Goal: Task Accomplishment & Management: Manage account settings

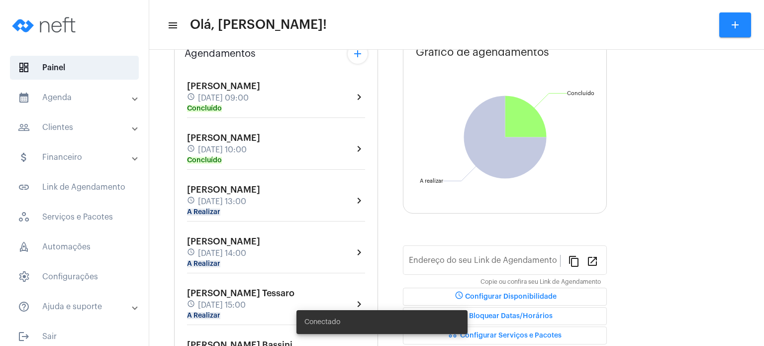
type input "[URL][DOMAIN_NAME]"
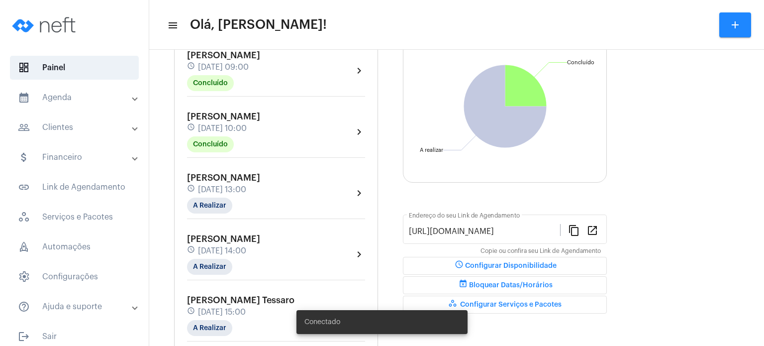
scroll to position [129, 0]
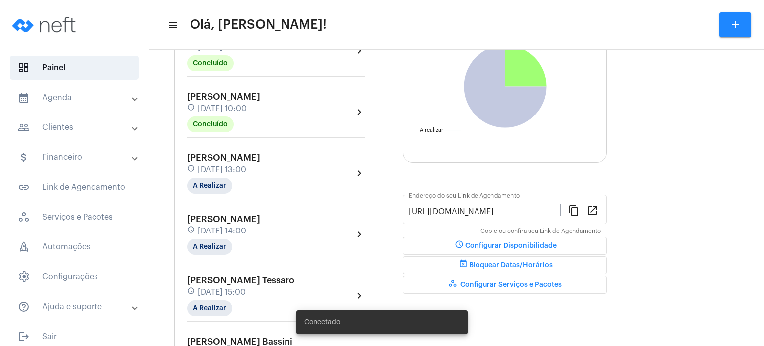
click at [208, 162] on div "[PERSON_NAME] de Abreu schedule [DATE] 13:00 A Realizar" at bounding box center [223, 173] width 73 height 41
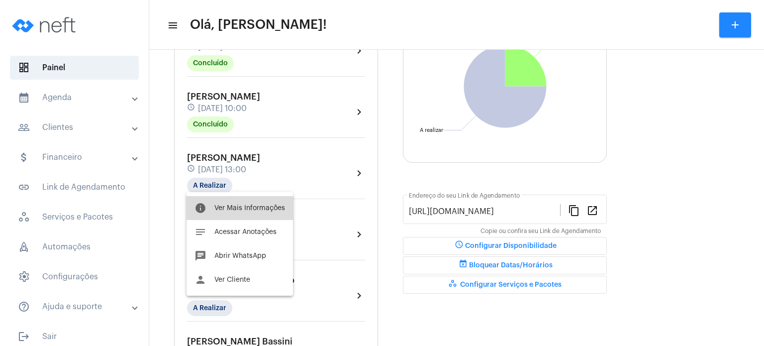
click at [225, 211] on button "info Ver Mais Informações" at bounding box center [240, 208] width 106 height 24
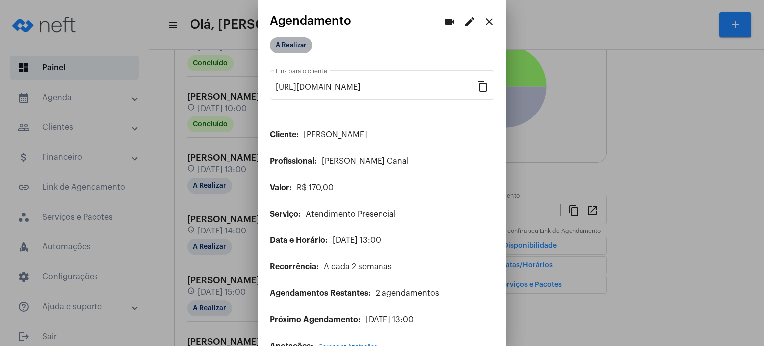
click at [306, 38] on mat-chip "A Realizar" at bounding box center [291, 45] width 43 height 16
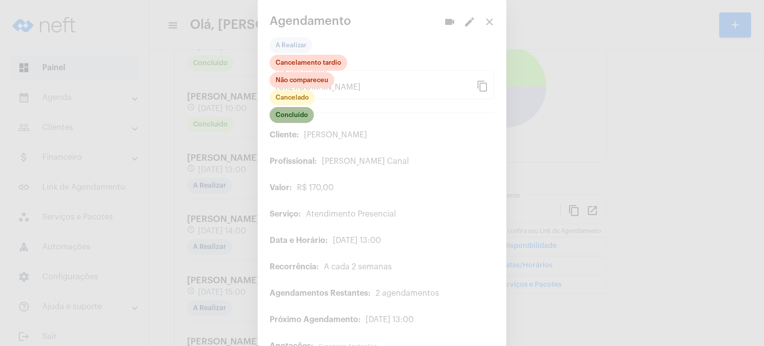
click at [289, 115] on mat-chip "Concluído" at bounding box center [292, 115] width 44 height 16
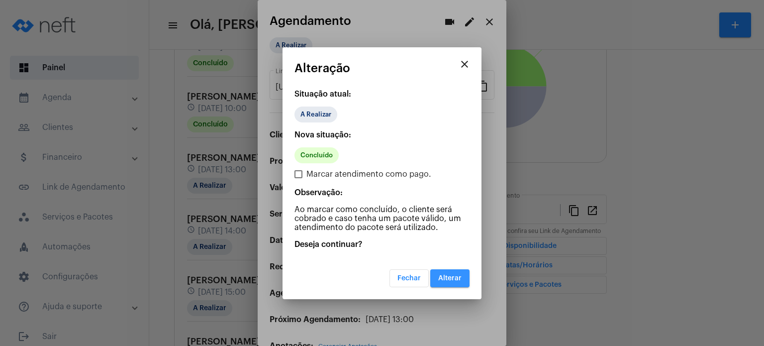
click at [439, 276] on span "Alterar" at bounding box center [449, 278] width 23 height 7
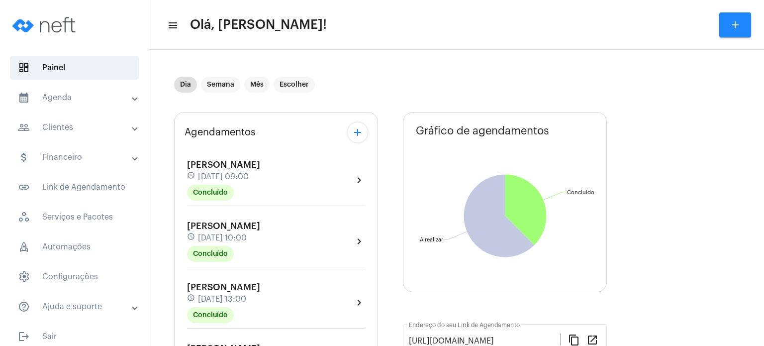
click at [71, 109] on mat-expansion-panel-header "calendar_month_outlined Agenda" at bounding box center [77, 98] width 143 height 24
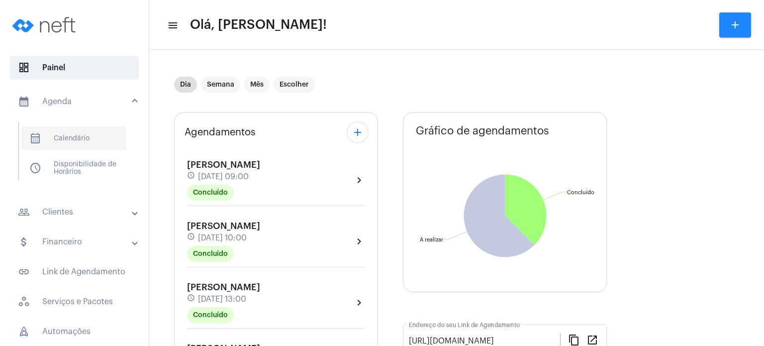
click at [66, 143] on span "calendar_month_outlined Calendário" at bounding box center [73, 138] width 105 height 24
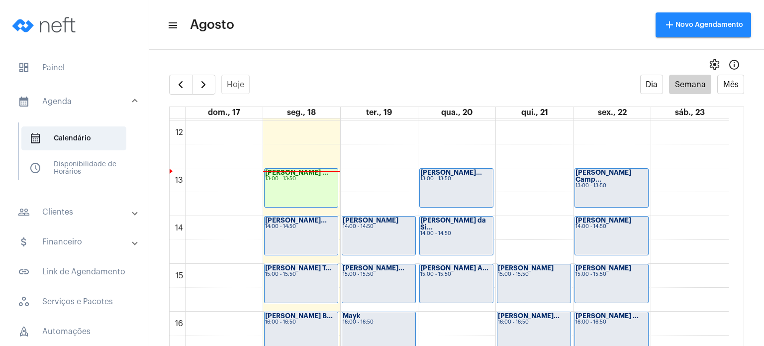
scroll to position [605, 0]
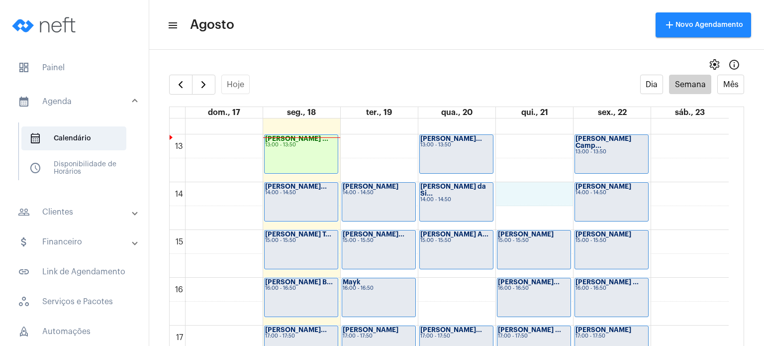
click at [518, 194] on div "00 01 02 03 04 05 06 07 08 09 10 11 12 13 14 15 16 17 18 19 20 21 22 23 [PERSON…" at bounding box center [449, 87] width 559 height 1146
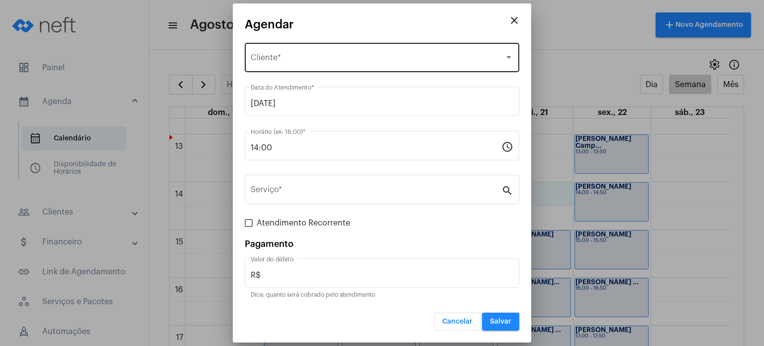
click at [363, 51] on div "Selecione o Cliente Cliente *" at bounding box center [382, 56] width 263 height 31
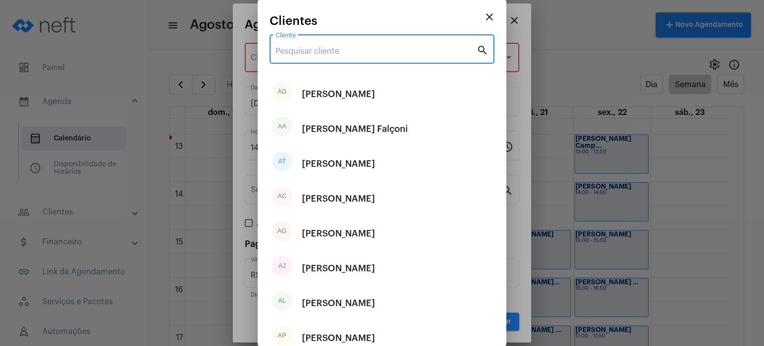
click at [358, 54] on input "Cliente" at bounding box center [376, 51] width 201 height 9
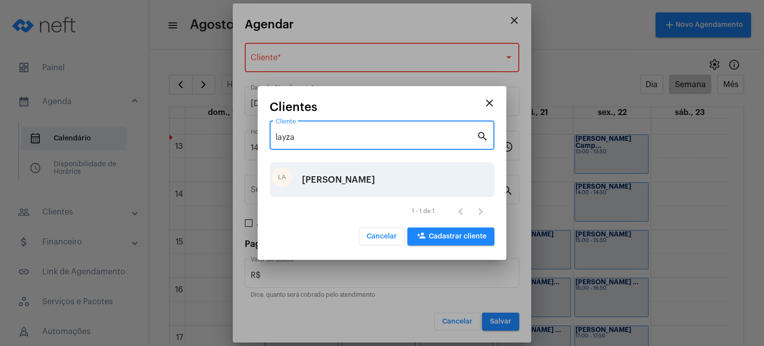
type input "layza"
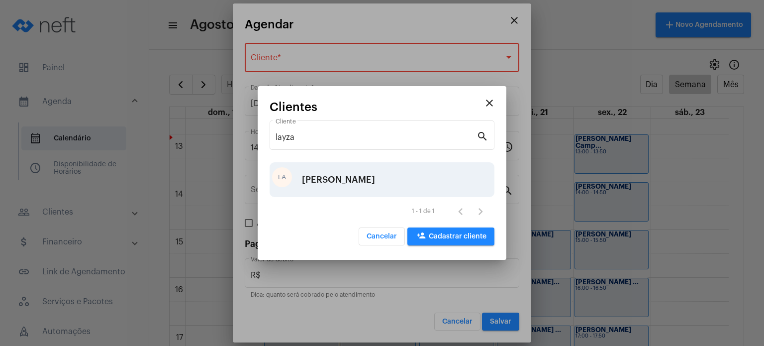
click at [348, 169] on div "[PERSON_NAME]" at bounding box center [338, 180] width 73 height 30
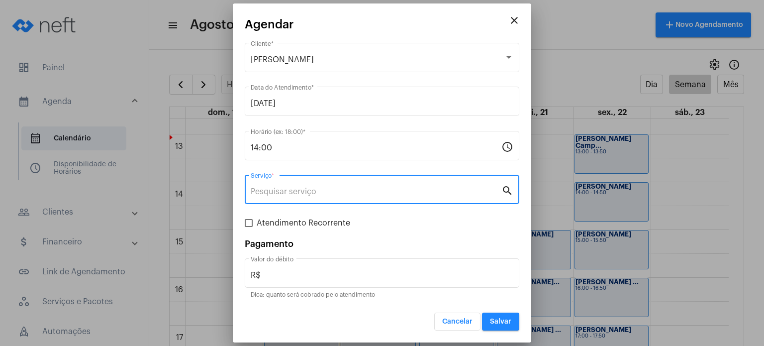
click at [314, 193] on input "Serviço *" at bounding box center [376, 191] width 251 height 9
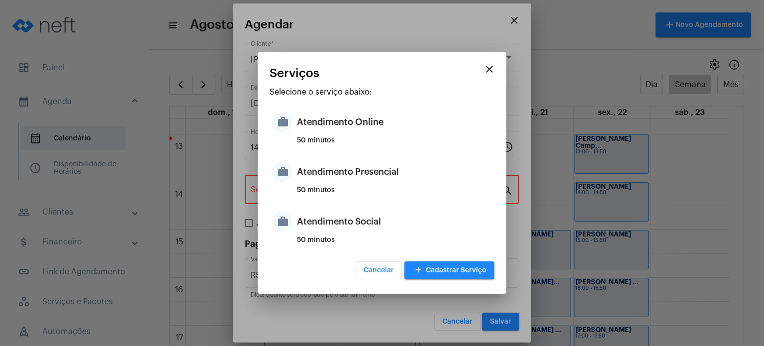
click at [314, 193] on div "50 minutos" at bounding box center [394, 194] width 195 height 15
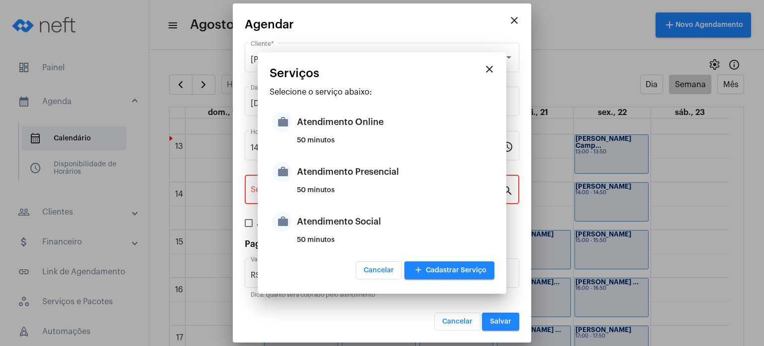
type input "Atendimento Presencial"
type input "R$ 170"
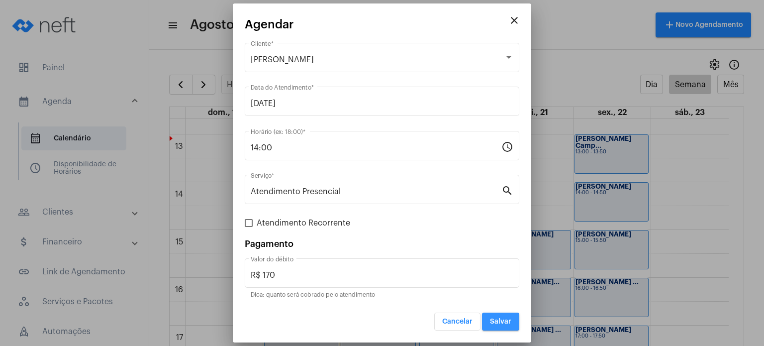
click at [510, 326] on button "Salvar" at bounding box center [500, 321] width 37 height 18
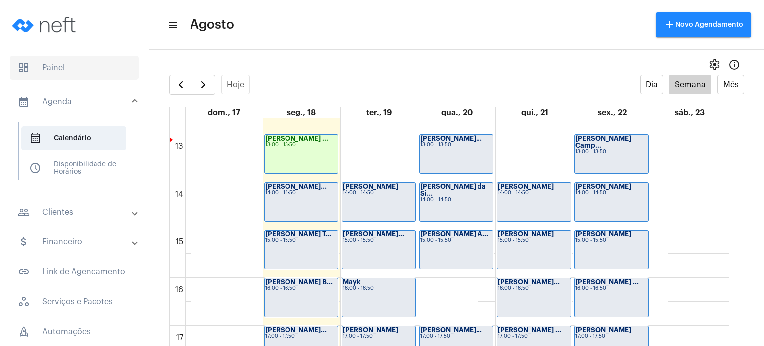
click at [88, 65] on span "dashboard Painel" at bounding box center [74, 68] width 129 height 24
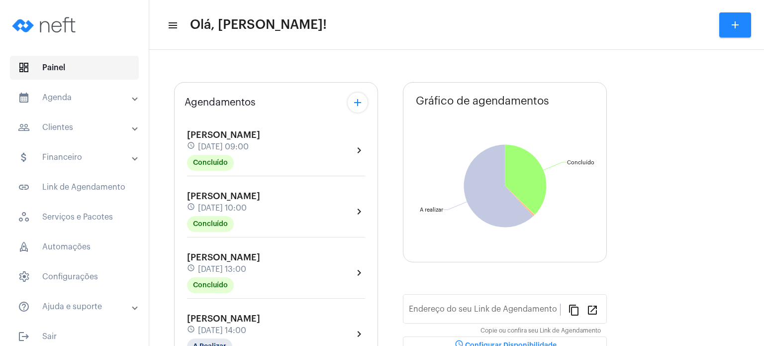
type input "[URL][DOMAIN_NAME]"
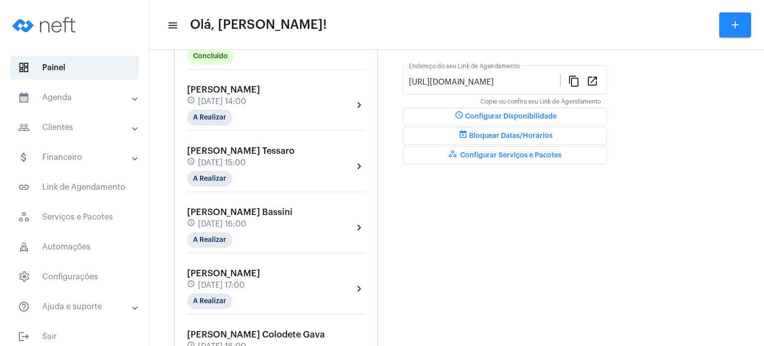
scroll to position [279, 0]
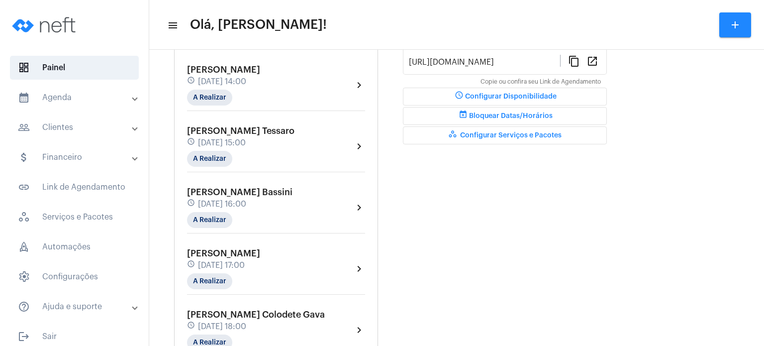
click at [165, 53] on div "Dia Semana Mês Escolher Agendamentos add [PERSON_NAME] schedule [DATE] 09:00 Co…" at bounding box center [456, 237] width 605 height 922
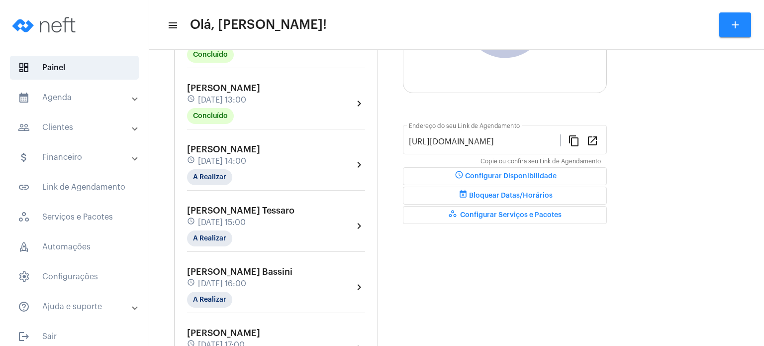
scroll to position [219, 0]
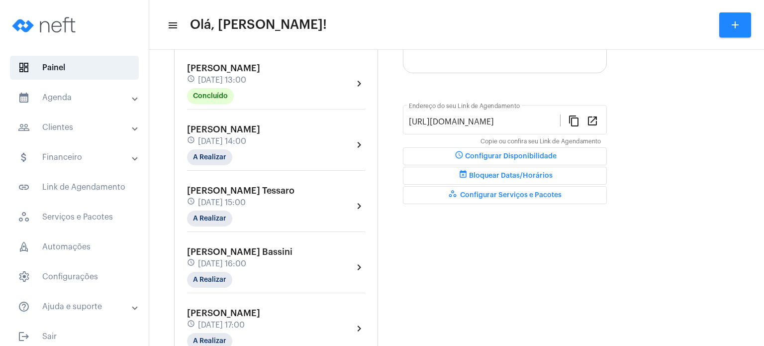
click at [83, 109] on mat-expansion-panel-header "calendar_month_outlined Agenda" at bounding box center [77, 98] width 143 height 24
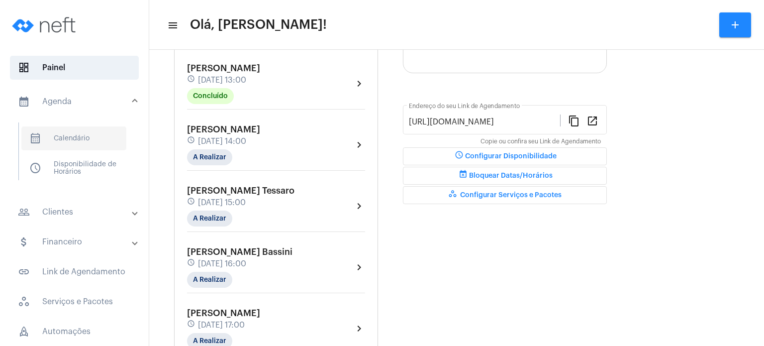
click at [78, 142] on span "calendar_month_outlined Calendário" at bounding box center [73, 138] width 105 height 24
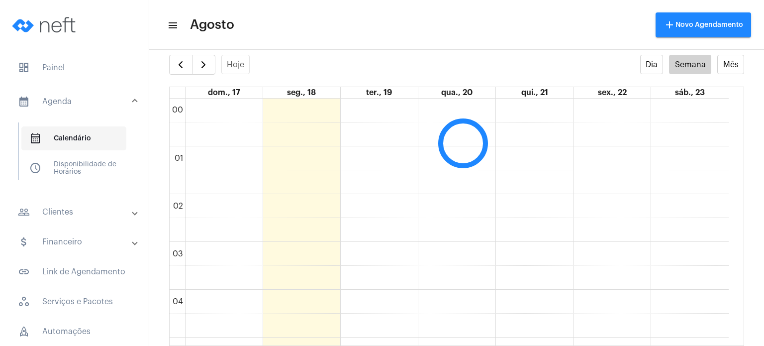
scroll to position [286, 0]
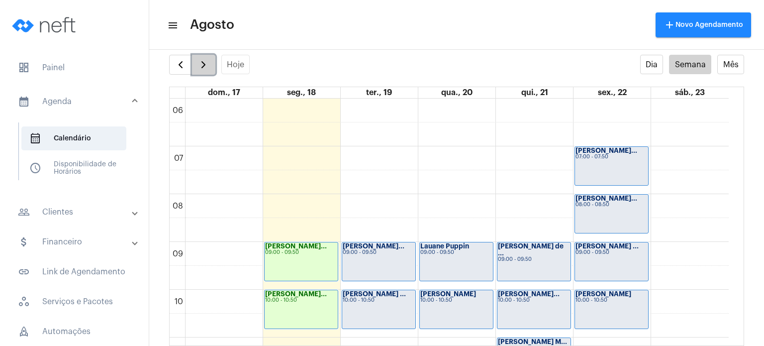
click at [204, 57] on button "button" at bounding box center [203, 65] width 23 height 20
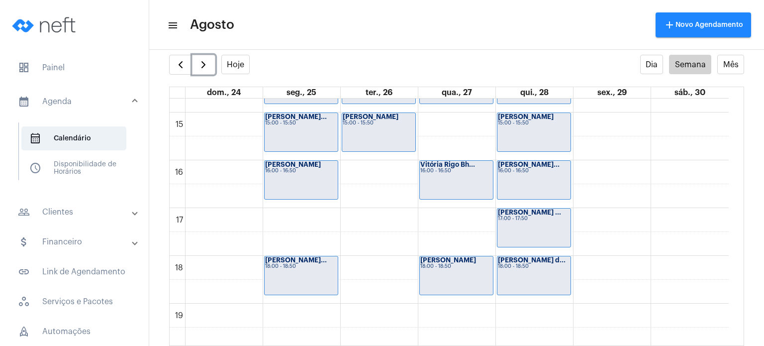
scroll to position [706, 0]
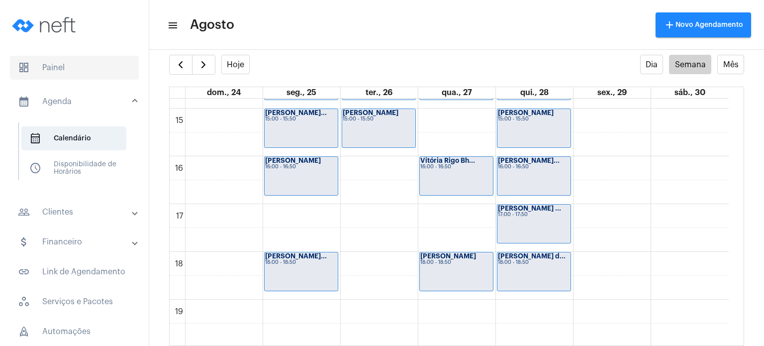
click at [78, 67] on span "dashboard Painel" at bounding box center [74, 68] width 129 height 24
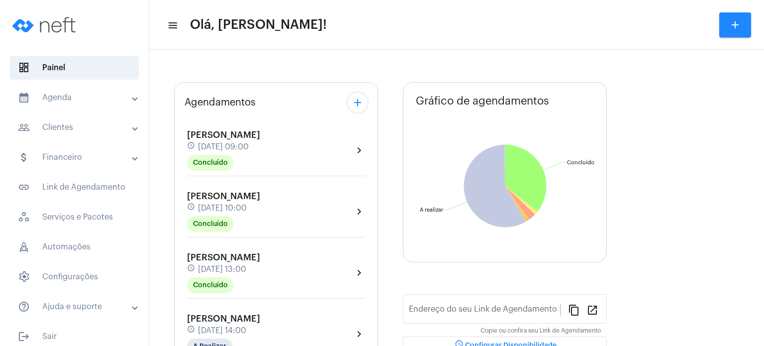
type input "[URL][DOMAIN_NAME]"
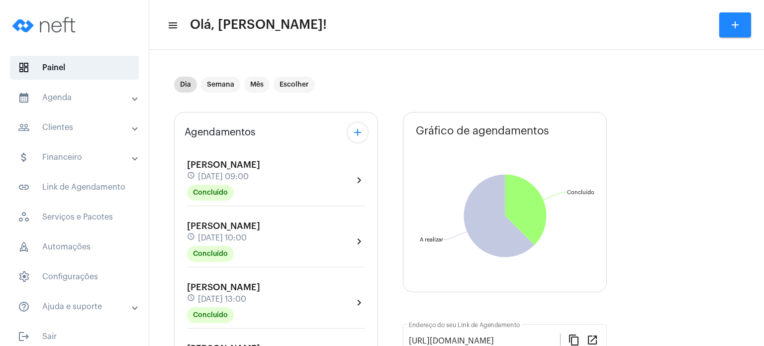
click at [192, 280] on div "[PERSON_NAME] de Abreu schedule [DATE] 13:00 Concluído chevron_right" at bounding box center [276, 305] width 183 height 51
click at [225, 291] on div "[PERSON_NAME] de Abreu schedule [DATE] 13:00 Concluído" at bounding box center [223, 302] width 73 height 41
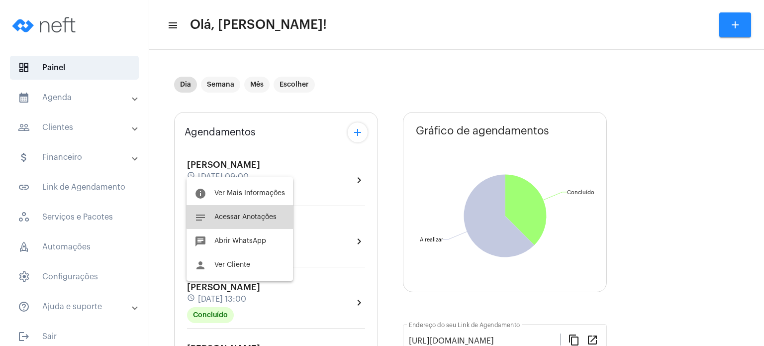
click at [249, 214] on span "Acessar Anotações" at bounding box center [245, 216] width 62 height 7
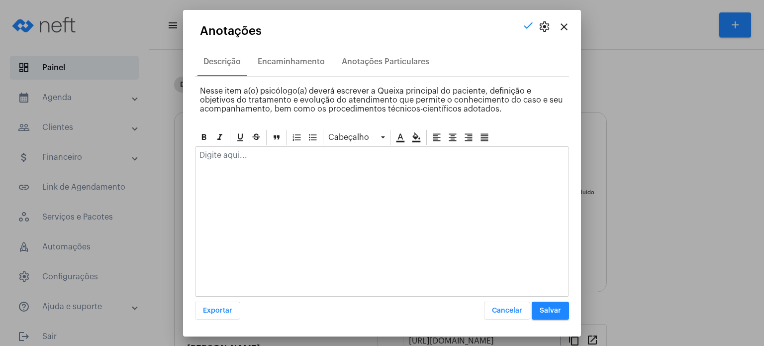
drag, startPoint x: 256, startPoint y: 176, endPoint x: 257, endPoint y: 157, distance: 19.0
click at [257, 157] on div at bounding box center [382, 221] width 374 height 150
click at [257, 157] on p at bounding box center [381, 155] width 365 height 9
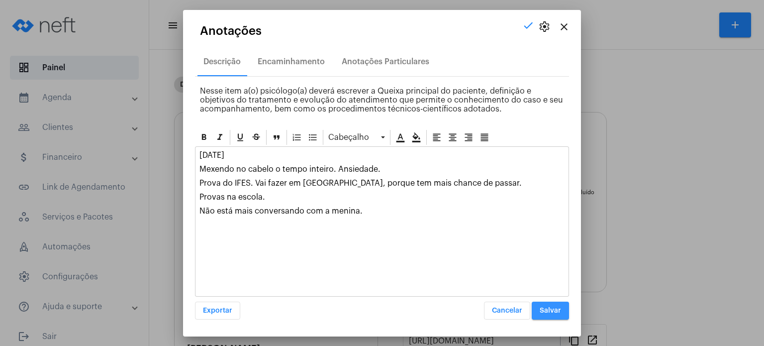
click at [545, 310] on span "Salvar" at bounding box center [550, 310] width 21 height 7
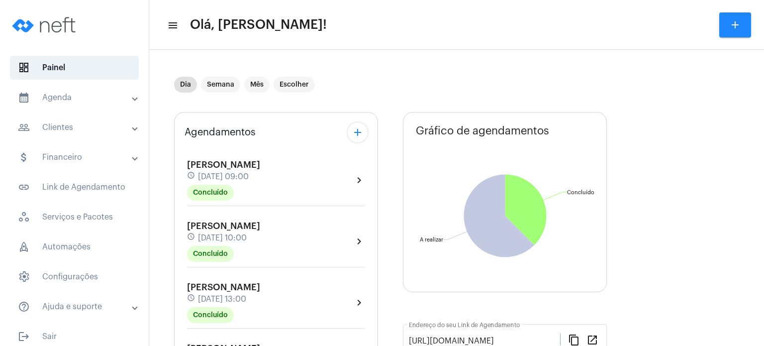
click at [66, 94] on mat-panel-title "calendar_month_outlined Agenda" at bounding box center [75, 98] width 115 height 12
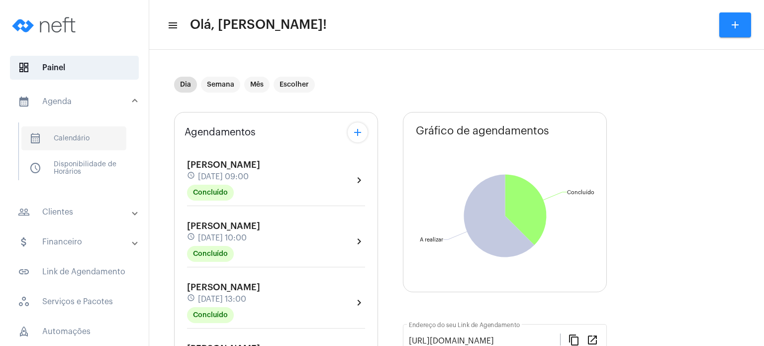
click at [63, 129] on span "calendar_month_outlined Calendário" at bounding box center [73, 138] width 105 height 24
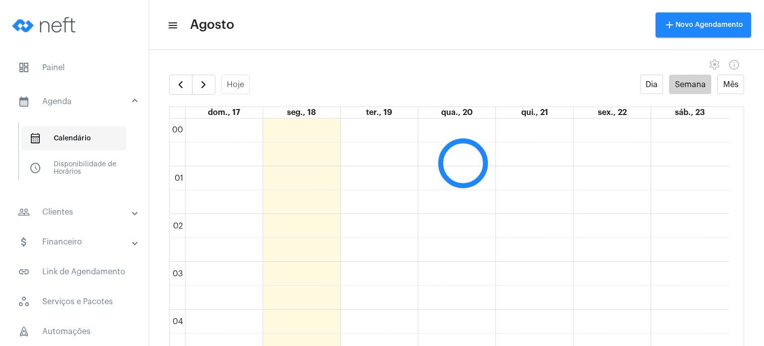
scroll to position [286, 0]
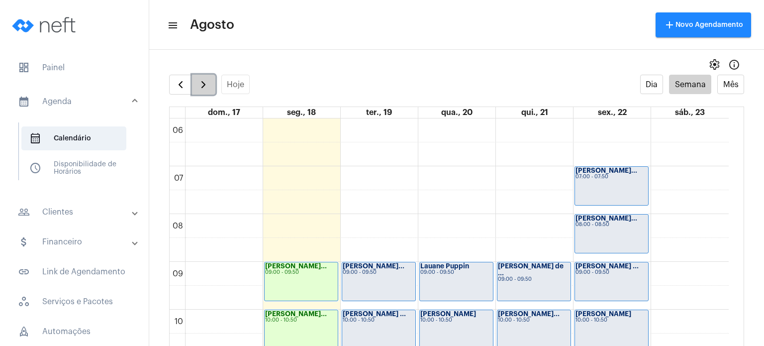
click at [209, 88] on button "button" at bounding box center [203, 85] width 23 height 20
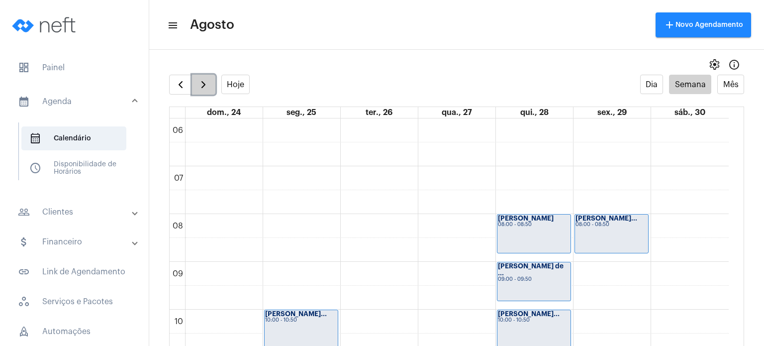
click at [209, 88] on button "button" at bounding box center [203, 85] width 23 height 20
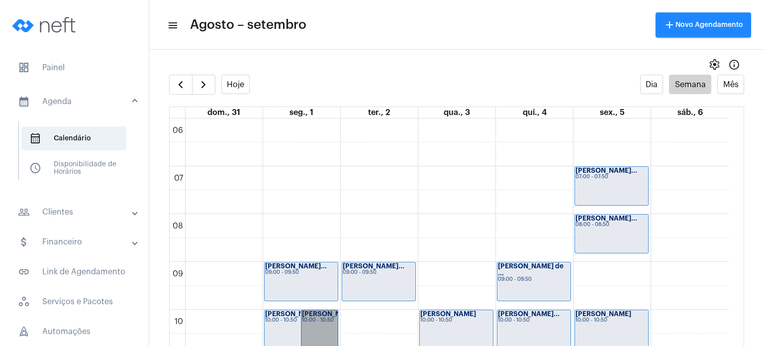
drag, startPoint x: 322, startPoint y: 338, endPoint x: 308, endPoint y: 324, distance: 19.3
click at [308, 324] on link "[PERSON_NAME]... 10:00 - 10:50" at bounding box center [319, 328] width 37 height 39
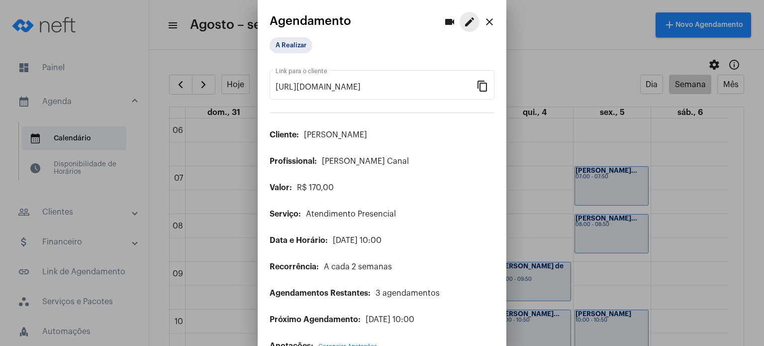
click at [464, 21] on mat-icon "edit" at bounding box center [470, 22] width 12 height 12
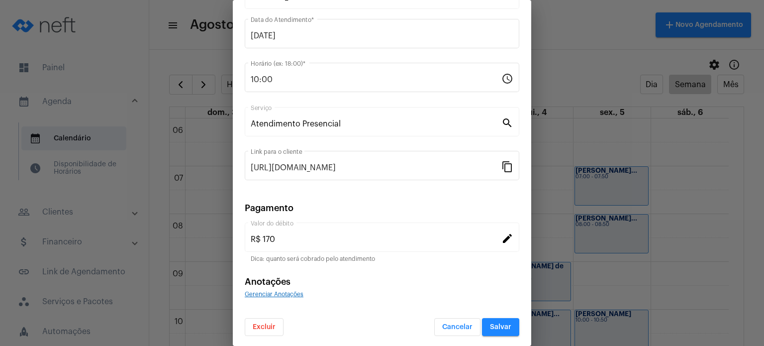
scroll to position [81, 0]
click at [276, 323] on button "Excluir" at bounding box center [264, 326] width 39 height 18
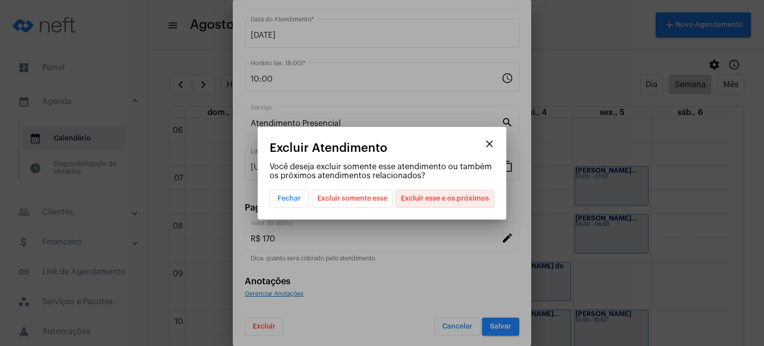
click at [442, 200] on span "Excluir esse e os próximos" at bounding box center [445, 198] width 88 height 17
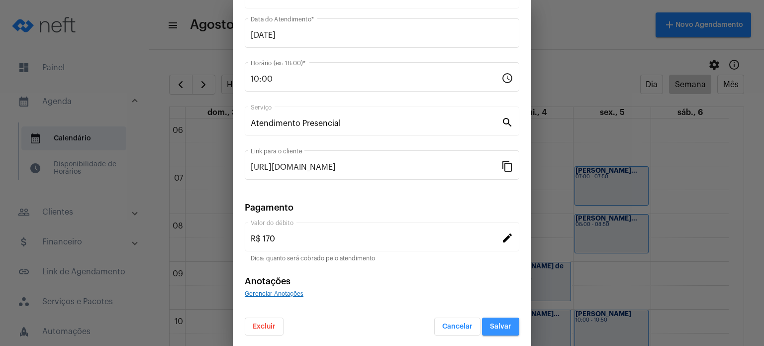
click at [491, 325] on span "Salvar" at bounding box center [500, 326] width 21 height 7
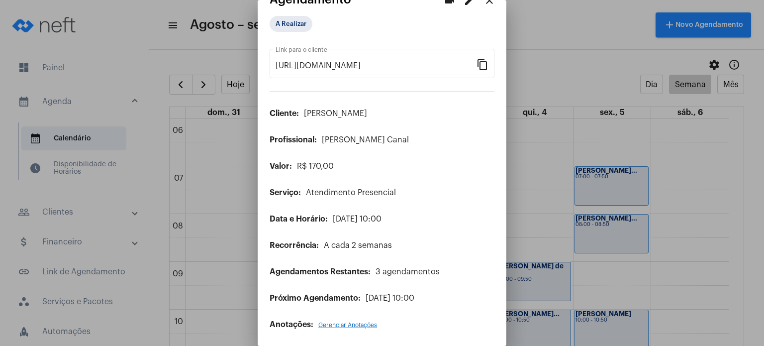
scroll to position [22, 0]
click at [483, 1] on mat-icon "close" at bounding box center [489, 0] width 12 height 12
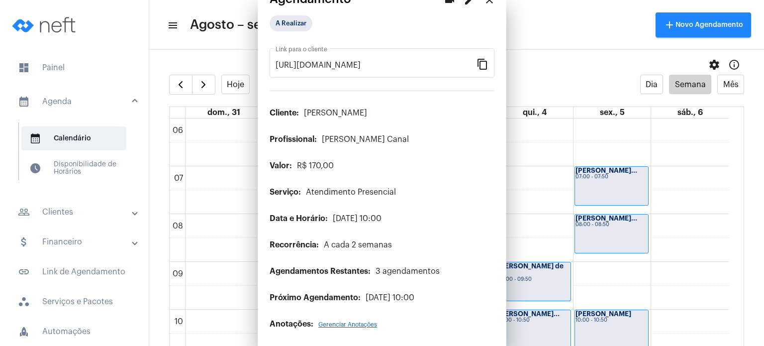
scroll to position [1, 0]
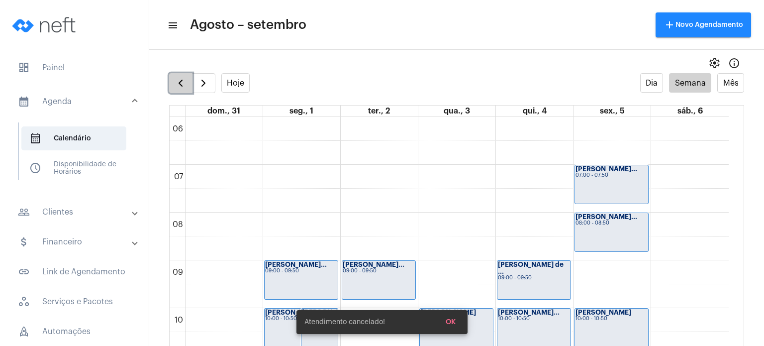
click at [185, 87] on span "button" at bounding box center [181, 83] width 12 height 12
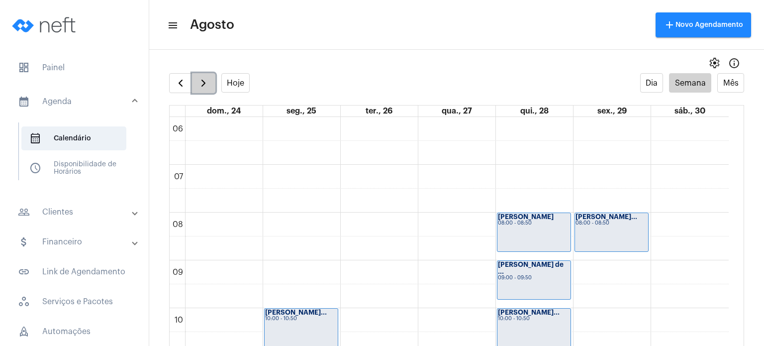
click at [207, 85] on span "button" at bounding box center [203, 83] width 12 height 12
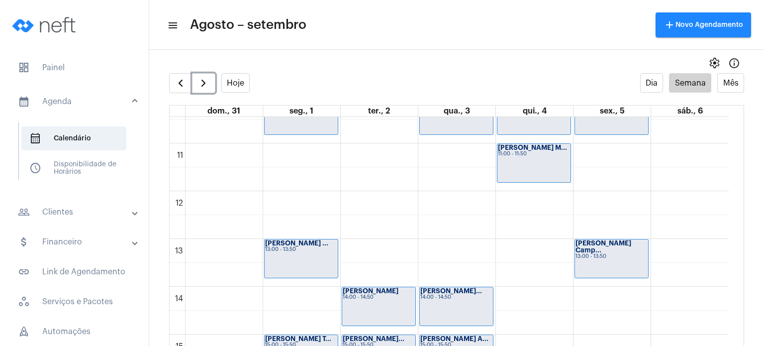
scroll to position [532, 0]
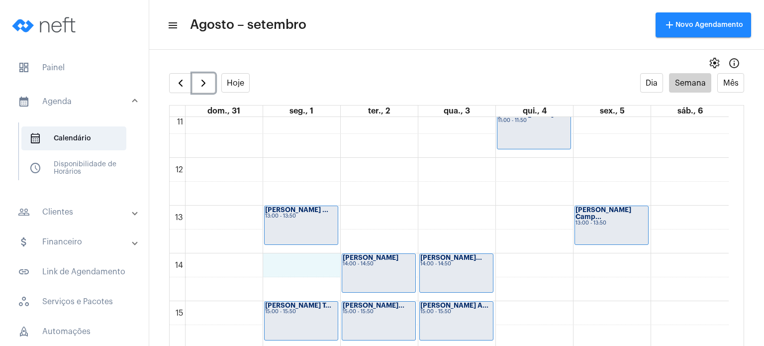
click at [282, 258] on div "00 01 02 03 04 05 06 07 08 09 10 11 12 13 14 15 16 17 18 19 20 21 22 23 [PERSON…" at bounding box center [449, 158] width 559 height 1146
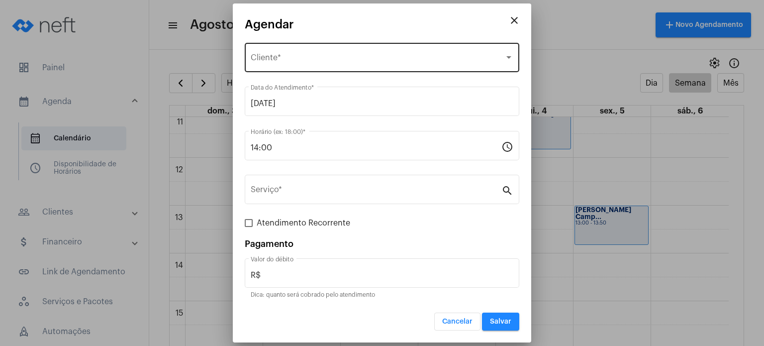
click at [300, 58] on span "Selecione o Cliente" at bounding box center [378, 59] width 254 height 9
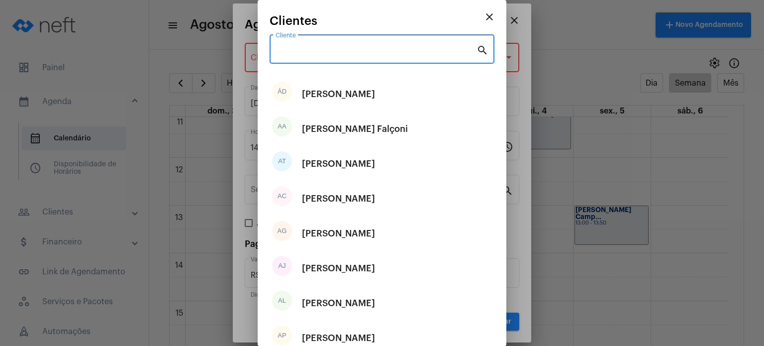
click at [300, 51] on input "Cliente" at bounding box center [376, 51] width 201 height 9
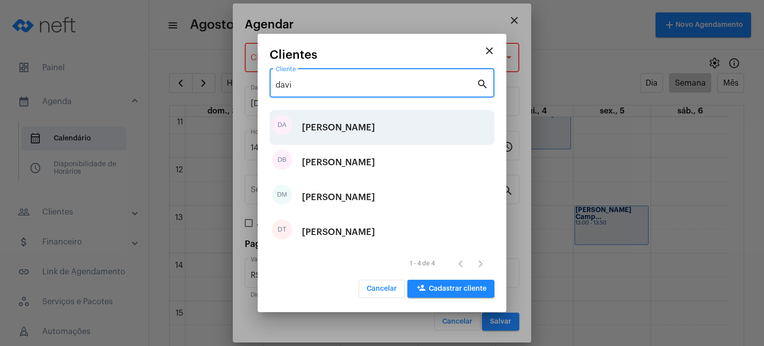
type input "davi"
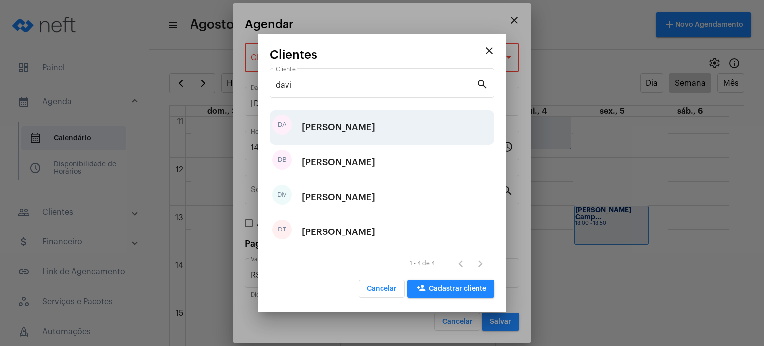
click at [304, 121] on div "[PERSON_NAME]" at bounding box center [338, 127] width 73 height 30
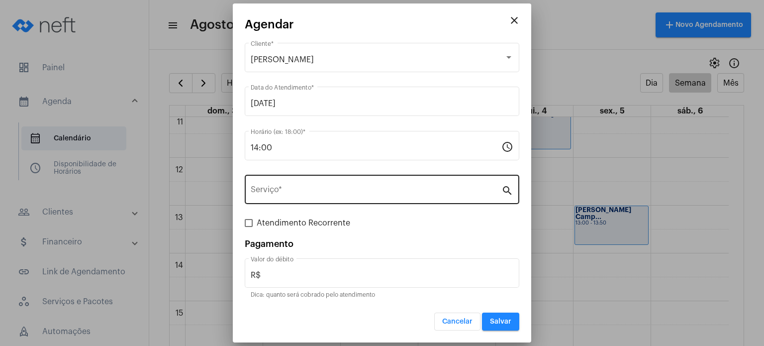
click at [278, 200] on div "Serviço *" at bounding box center [376, 188] width 251 height 31
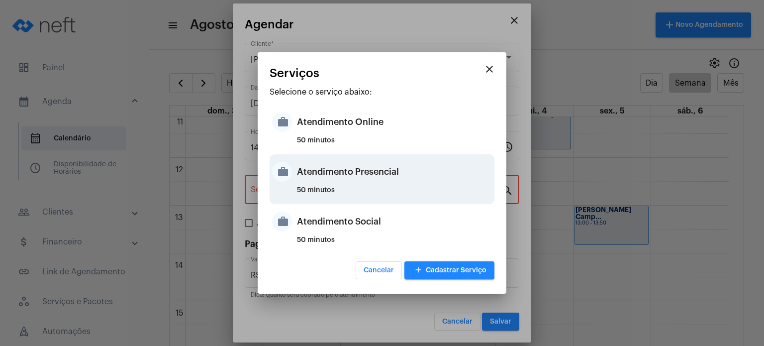
click at [312, 172] on div "Atendimento Presencial" at bounding box center [394, 172] width 195 height 30
type input "Atendimento Presencial"
type input "R$ 170"
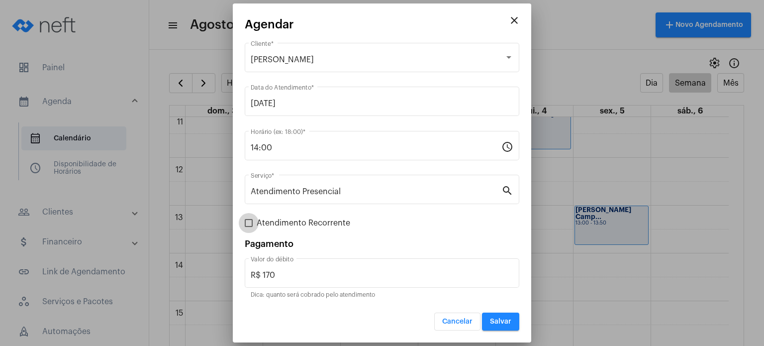
click at [314, 221] on span "Atendimento Recorrente" at bounding box center [303, 223] width 93 height 12
click at [249, 227] on input "Atendimento Recorrente" at bounding box center [248, 227] width 0 height 0
checkbox input "true"
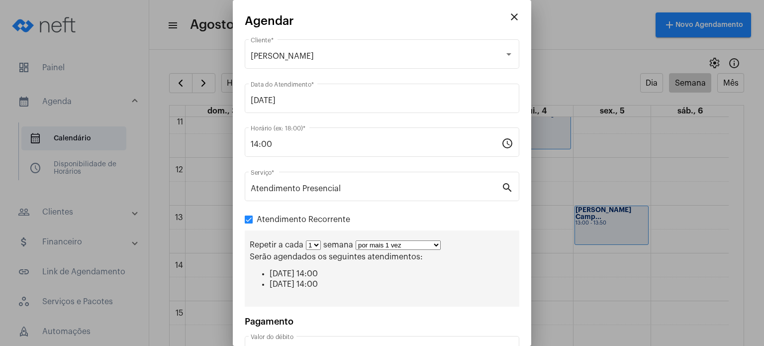
click at [314, 244] on select "1 2 3 4 5 6 7 8" at bounding box center [313, 244] width 15 height 9
select select "1: 2"
click at [306, 240] on select "1 2 3 4 5 6 7 8" at bounding box center [313, 244] width 15 height 9
click at [371, 250] on div "Repetir a cada 1 2 3 4 5 6 7 8 semanas por mais 1 vez por mais 2 vezes por mais…" at bounding box center [382, 268] width 275 height 76
click at [374, 242] on select "por mais 1 vez por mais 2 vezes por mais 3 vezes por mais 4 vezes por mais 5 ve…" at bounding box center [402, 244] width 85 height 9
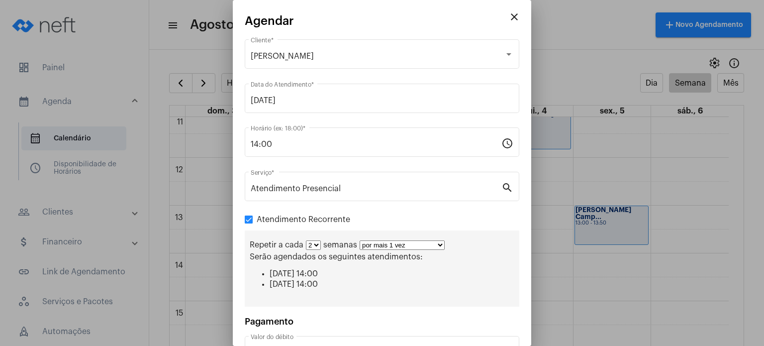
select select "3: 4"
click at [360, 240] on select "por mais 1 vez por mais 2 vezes por mais 3 vezes por mais 4 vezes por mais 5 ve…" at bounding box center [402, 244] width 85 height 9
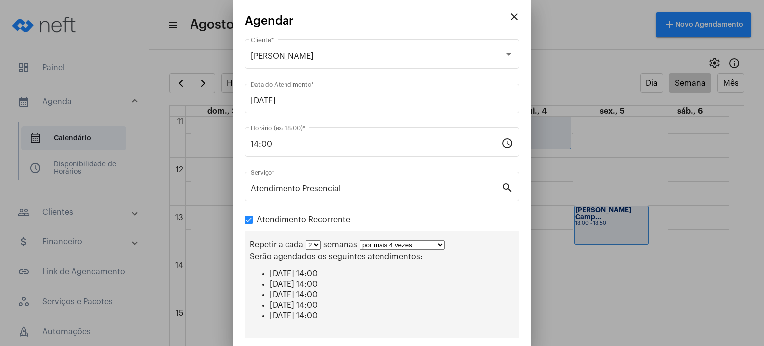
scroll to position [103, 0]
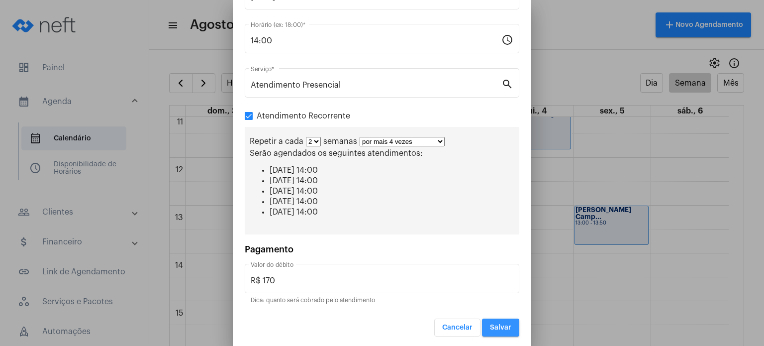
click at [503, 327] on span "Salvar" at bounding box center [500, 327] width 21 height 7
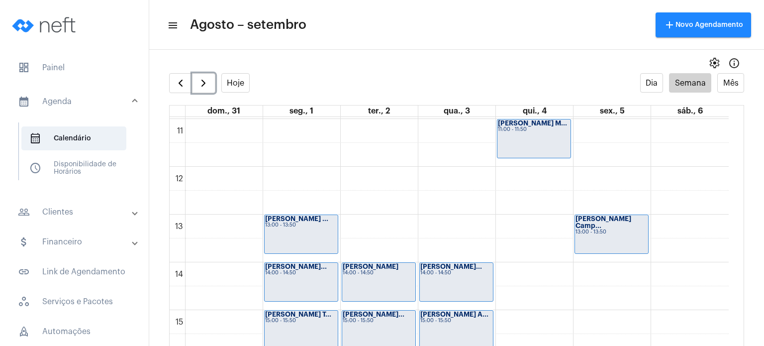
scroll to position [509, 0]
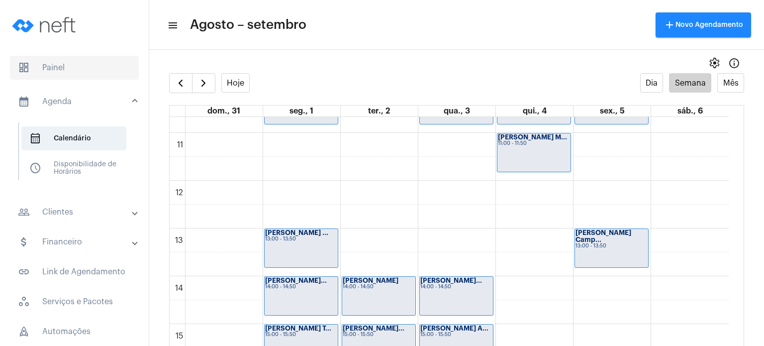
click at [54, 70] on span "dashboard Painel" at bounding box center [74, 68] width 129 height 24
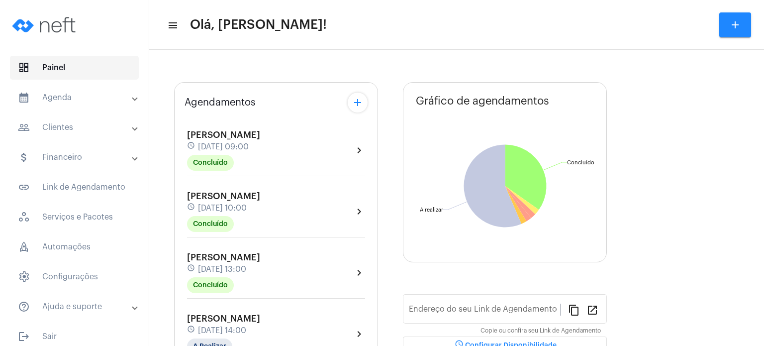
type input "[URL][DOMAIN_NAME]"
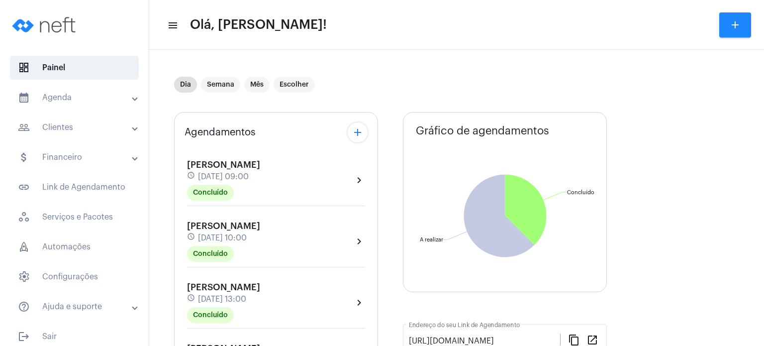
click at [73, 105] on mat-expansion-panel-header "calendar_month_outlined Agenda" at bounding box center [77, 98] width 143 height 24
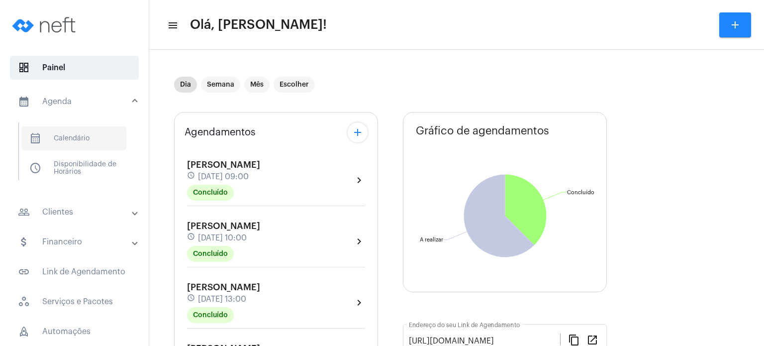
click at [91, 136] on span "calendar_month_outlined Calendário" at bounding box center [73, 138] width 105 height 24
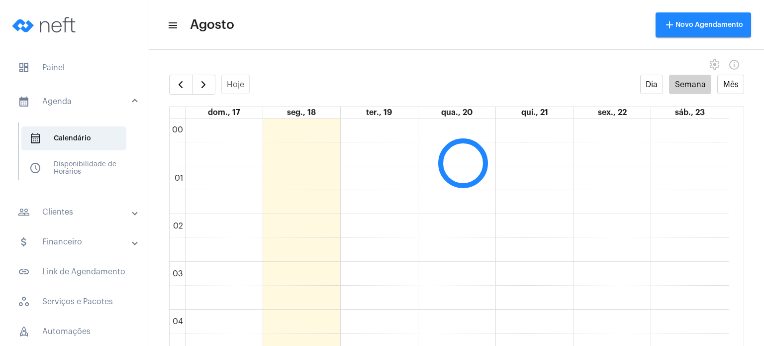
scroll to position [286, 0]
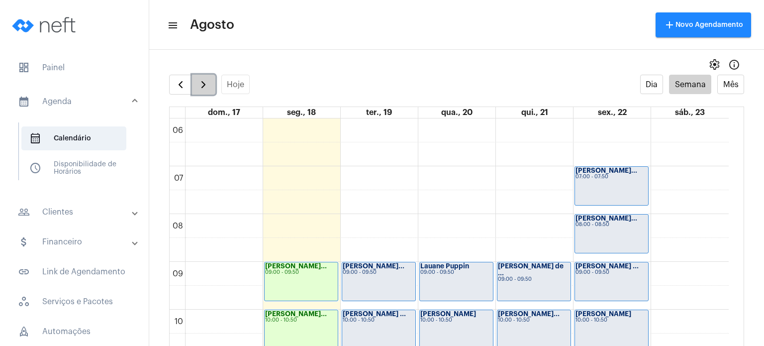
click at [205, 82] on span "button" at bounding box center [203, 85] width 12 height 12
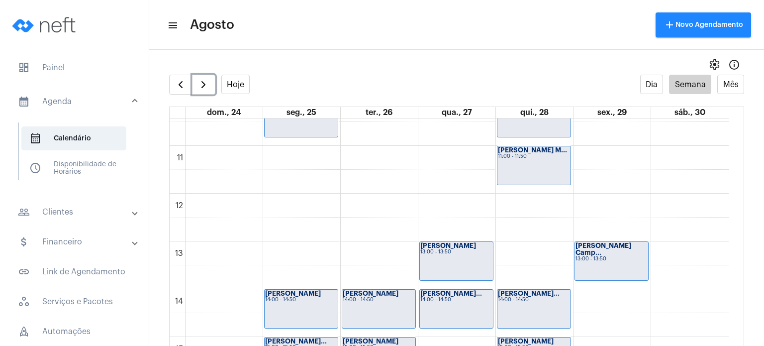
scroll to position [545, 0]
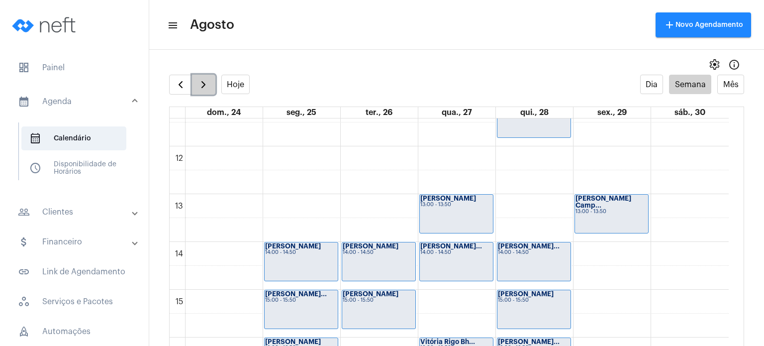
click at [201, 88] on span "button" at bounding box center [203, 85] width 12 height 12
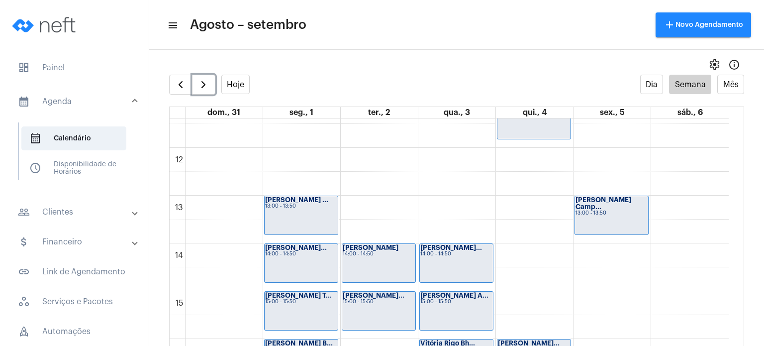
scroll to position [552, 0]
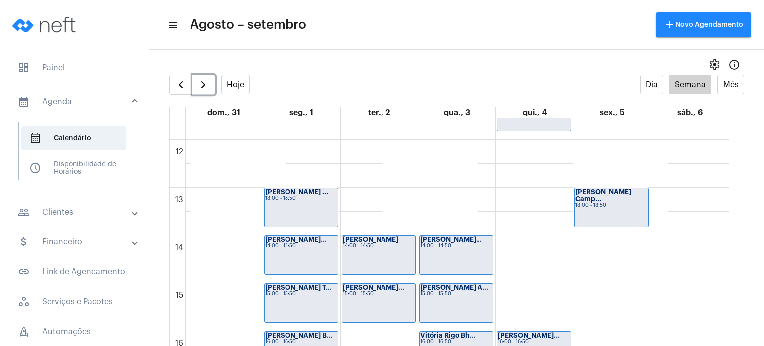
click at [448, 265] on div "[PERSON_NAME]... 14:00 - 14:50" at bounding box center [456, 255] width 73 height 38
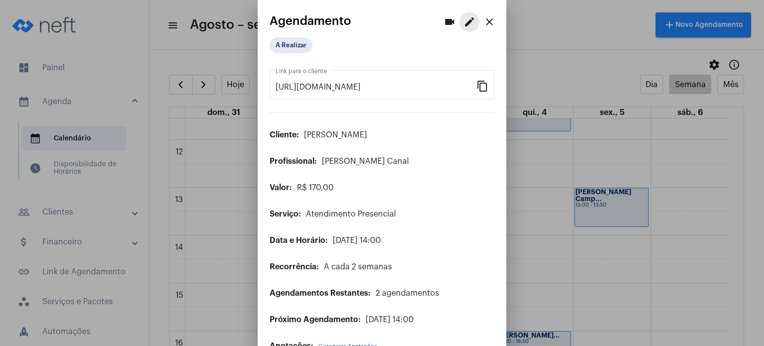
click at [464, 22] on mat-icon "edit" at bounding box center [470, 22] width 12 height 12
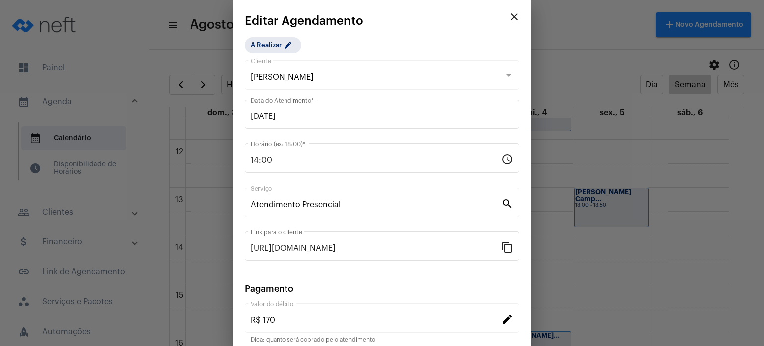
scroll to position [81, 0]
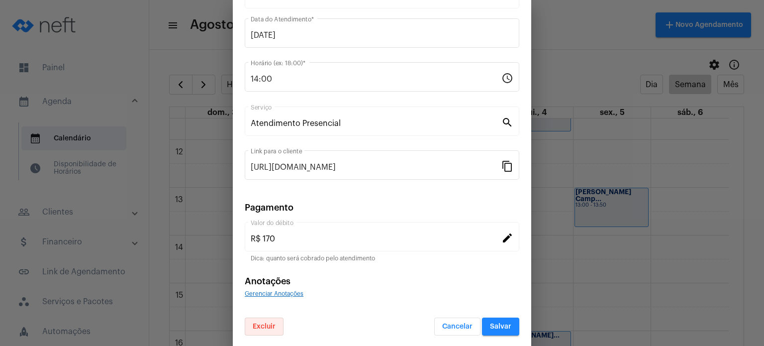
click at [277, 320] on button "Excluir" at bounding box center [264, 326] width 39 height 18
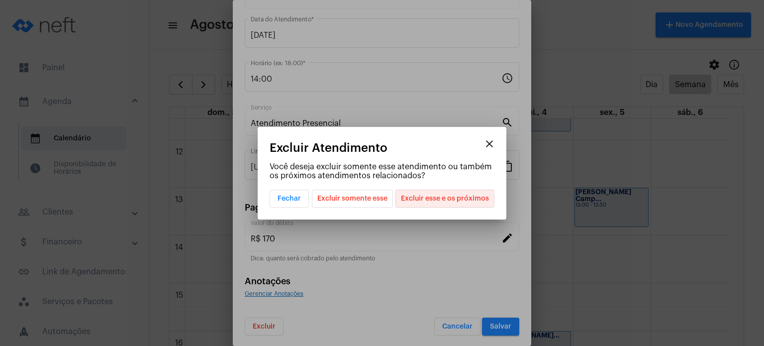
click at [446, 199] on span "Excluir esse e os próximos" at bounding box center [445, 198] width 88 height 17
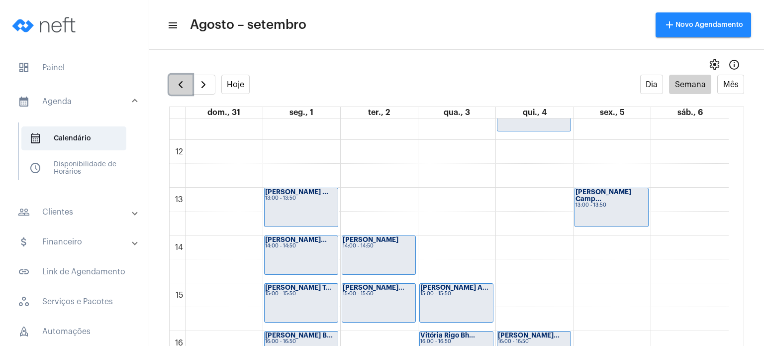
click at [175, 84] on span "button" at bounding box center [181, 85] width 12 height 12
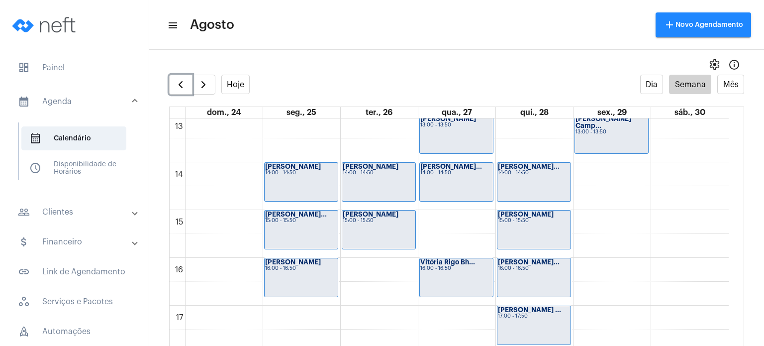
scroll to position [633, 0]
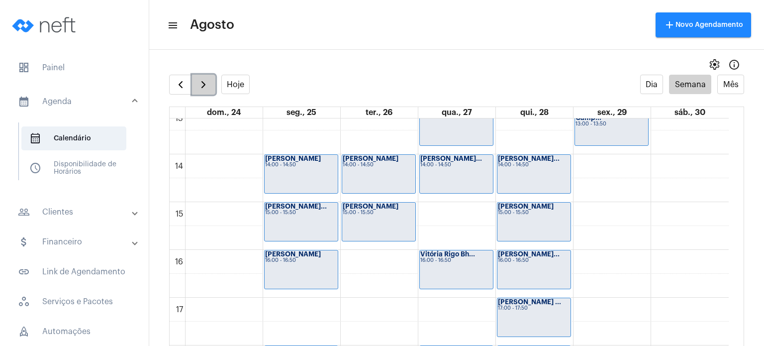
click at [207, 86] on span "button" at bounding box center [203, 85] width 12 height 12
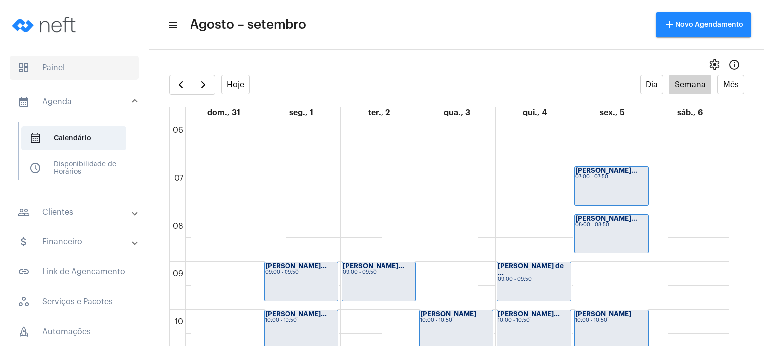
click at [80, 56] on span "dashboard Painel" at bounding box center [74, 68] width 129 height 24
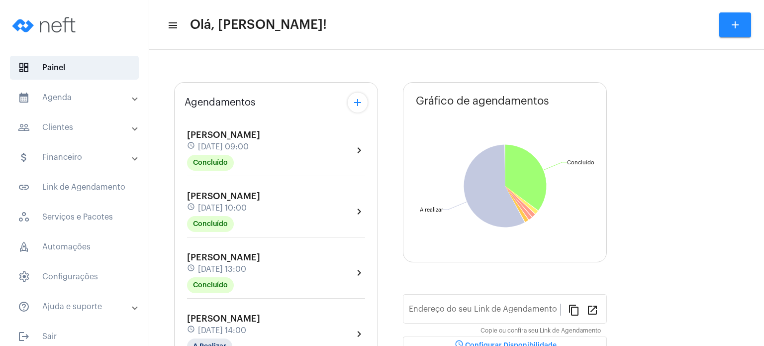
type input "[URL][DOMAIN_NAME]"
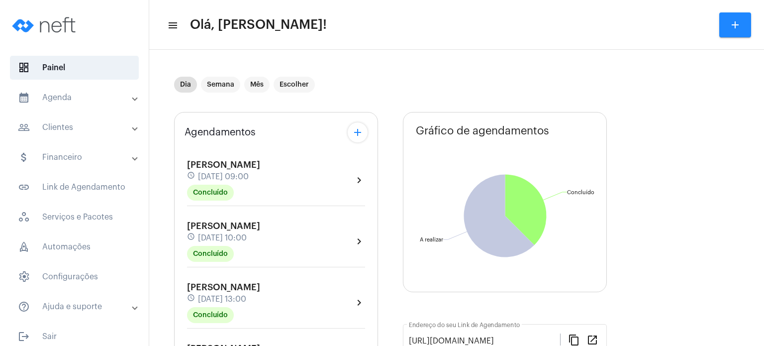
scroll to position [8, 0]
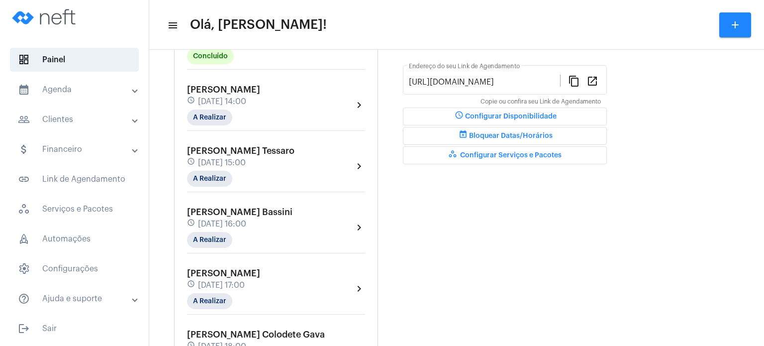
scroll to position [279, 0]
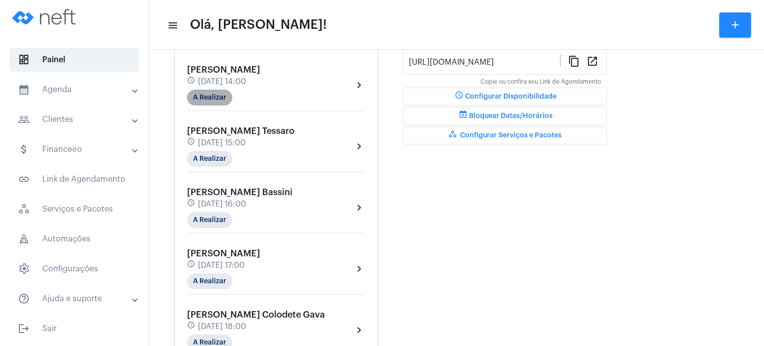
click at [205, 90] on mat-chip "A Realizar" at bounding box center [209, 98] width 45 height 16
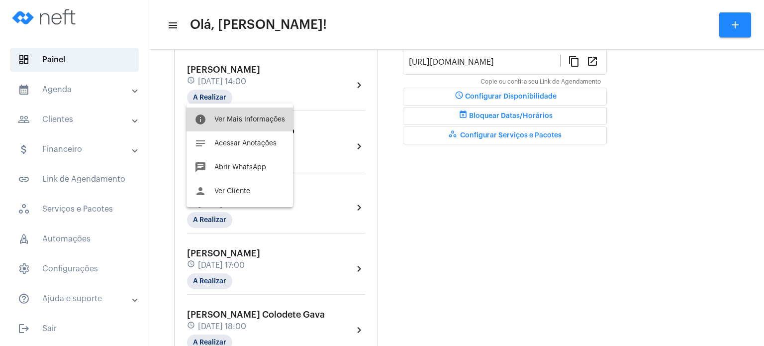
click at [237, 126] on button "info Ver Mais Informações" at bounding box center [240, 119] width 106 height 24
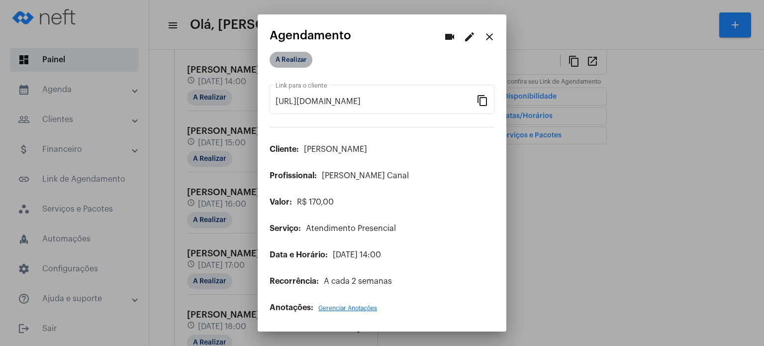
click at [293, 65] on mat-chip "A Realizar" at bounding box center [291, 60] width 43 height 16
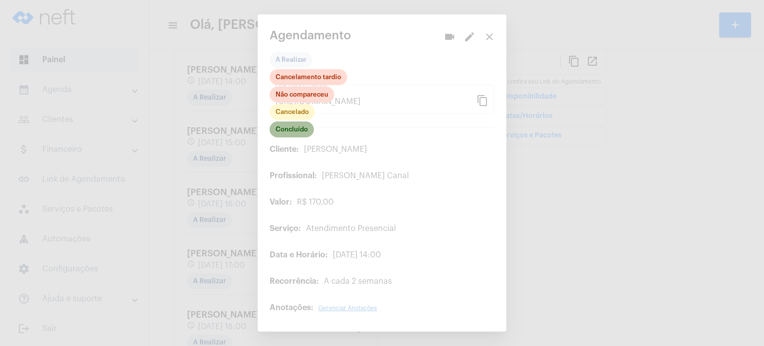
click at [297, 126] on mat-chip "Concluído" at bounding box center [292, 129] width 44 height 16
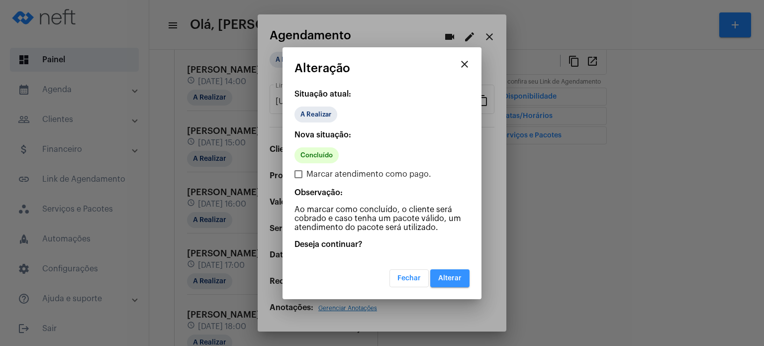
click at [460, 270] on button "Alterar" at bounding box center [449, 278] width 39 height 18
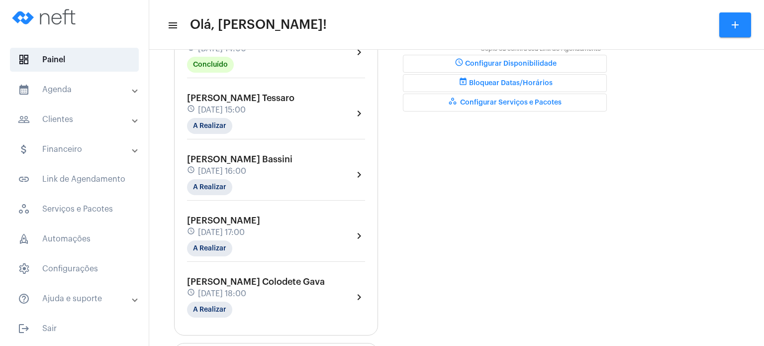
scroll to position [318, 0]
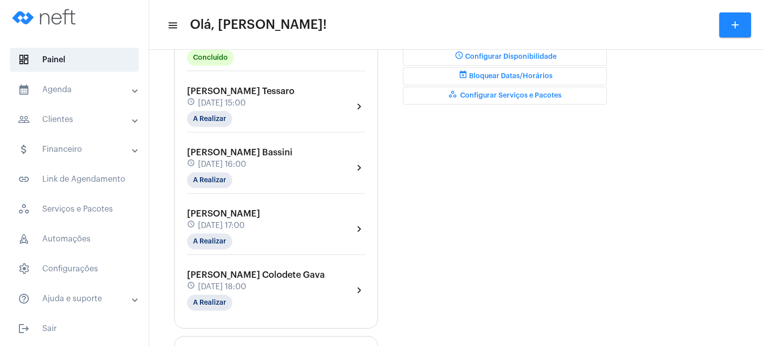
click at [222, 99] on span "[DATE] 15:00" at bounding box center [222, 102] width 48 height 9
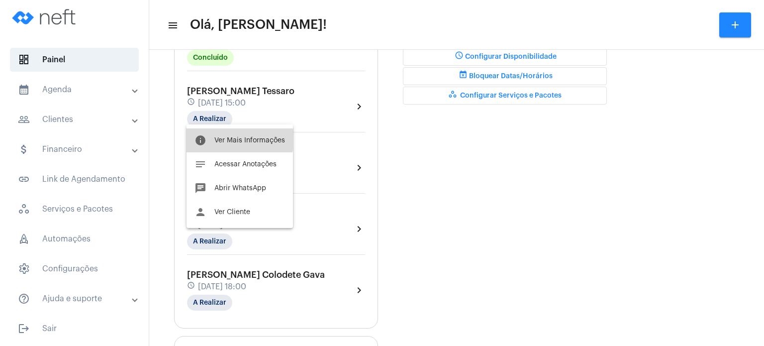
click at [227, 138] on span "Ver Mais Informações" at bounding box center [249, 140] width 71 height 7
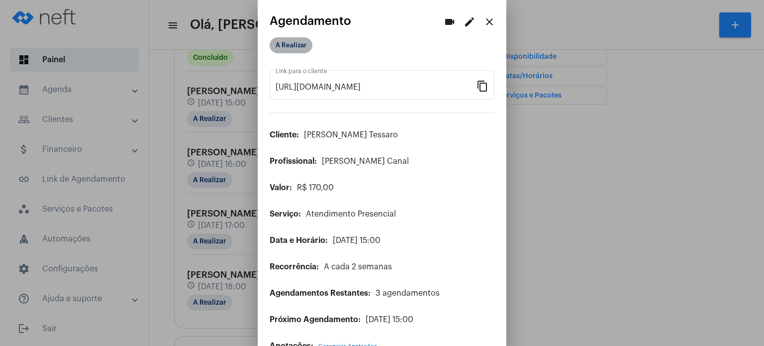
click at [292, 48] on mat-chip "A Realizar" at bounding box center [291, 45] width 43 height 16
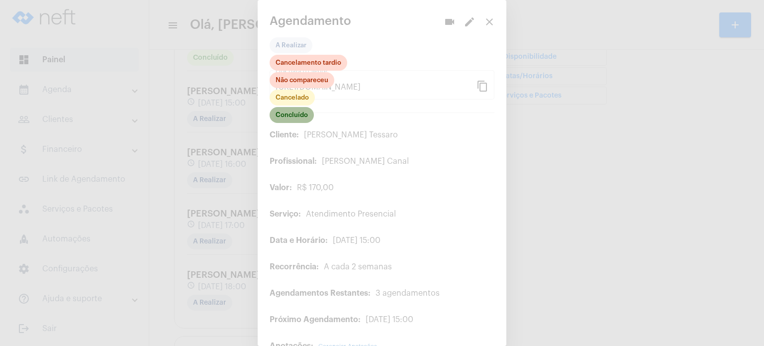
click at [301, 122] on mat-chip "Concluído" at bounding box center [292, 115] width 44 height 16
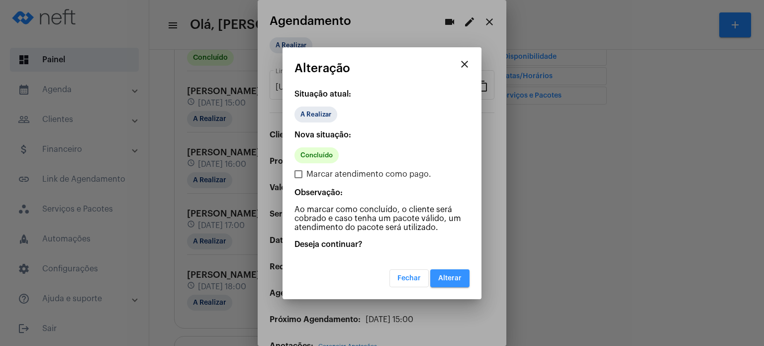
click at [455, 280] on span "Alterar" at bounding box center [449, 278] width 23 height 7
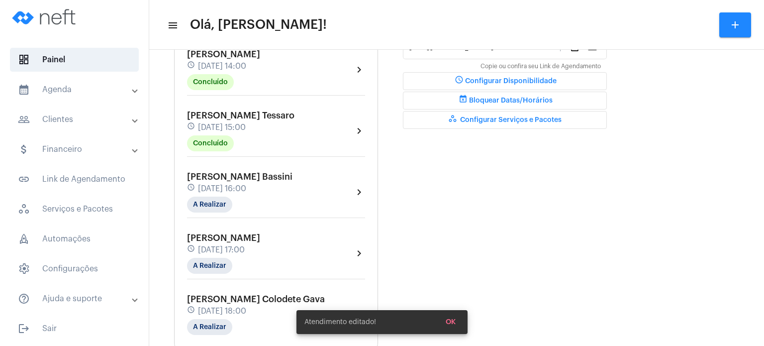
scroll to position [318, 0]
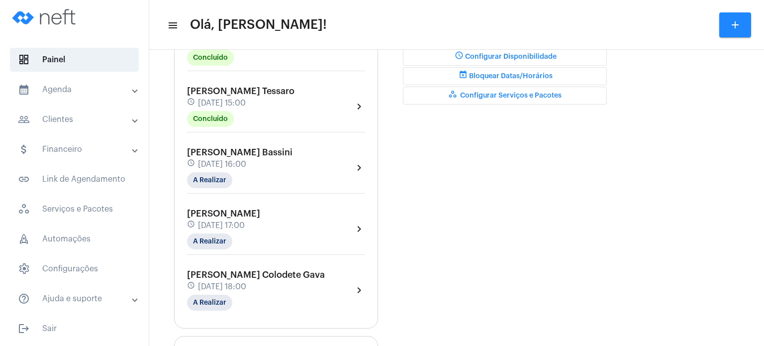
click at [240, 53] on div "[PERSON_NAME] Nemer schedule [DATE] 14:00 Concluído" at bounding box center [223, 45] width 73 height 41
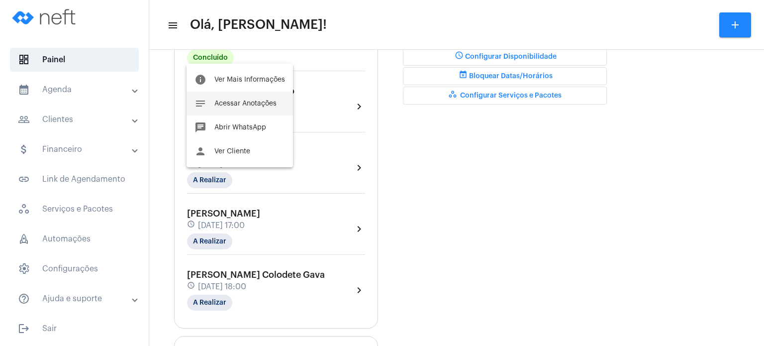
click at [232, 100] on span "Acessar Anotações" at bounding box center [245, 103] width 62 height 7
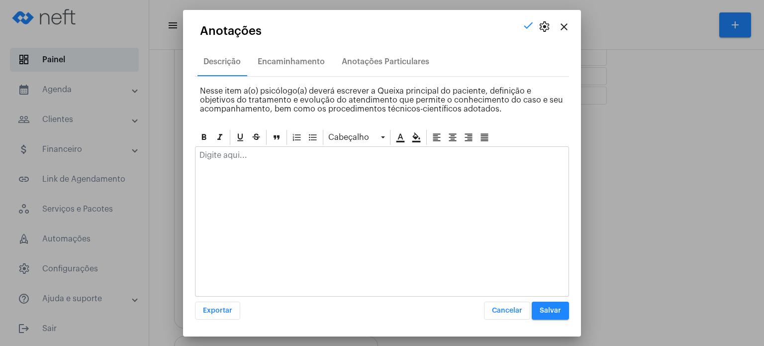
click at [232, 159] on p at bounding box center [381, 155] width 365 height 9
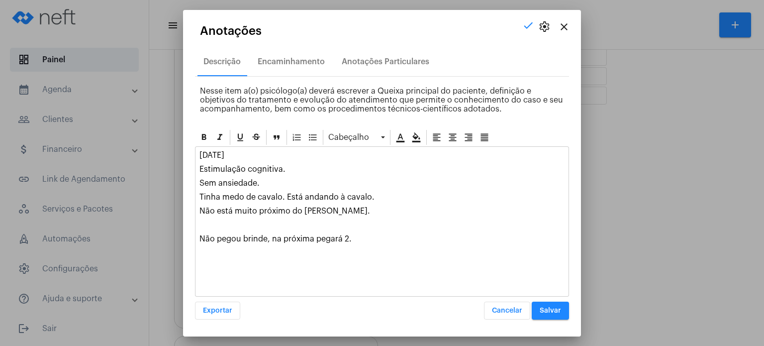
click at [562, 301] on button "Salvar" at bounding box center [550, 310] width 37 height 18
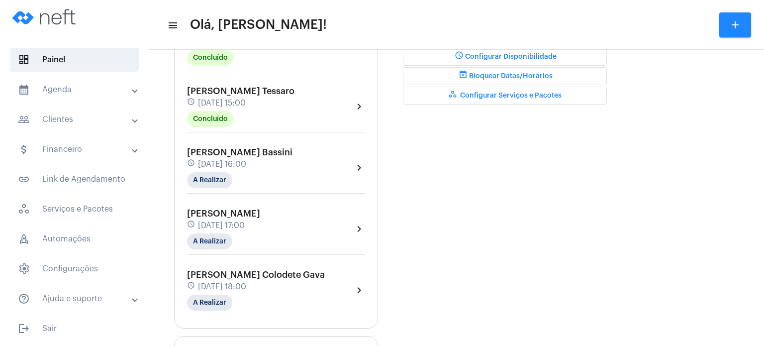
click at [241, 84] on div "[PERSON_NAME] Tessaro schedule [DATE] 15:00 Concluído chevron_right" at bounding box center [276, 109] width 183 height 51
click at [232, 87] on span "[PERSON_NAME] Tessaro" at bounding box center [240, 91] width 107 height 9
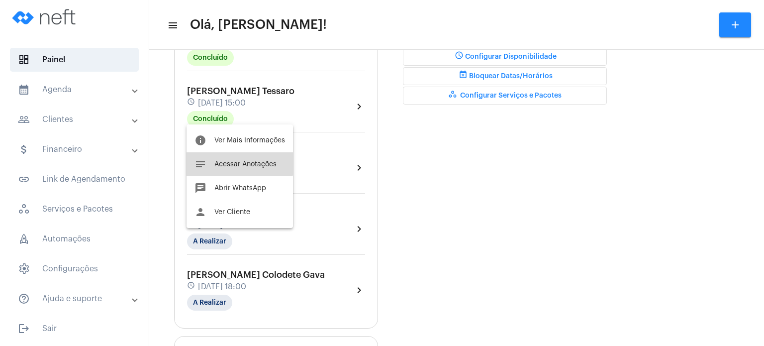
click at [224, 156] on button "notes Acessar Anotações" at bounding box center [240, 164] width 106 height 24
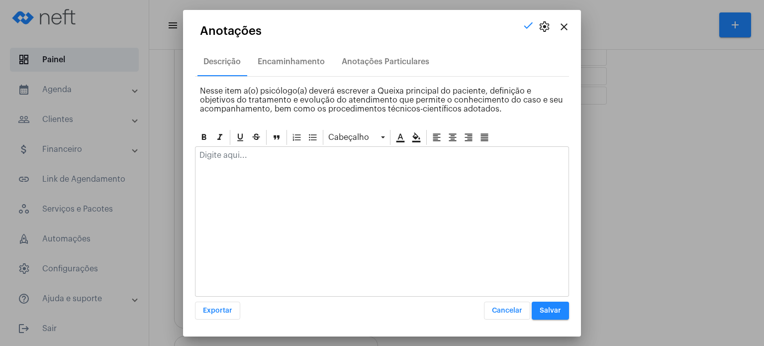
click at [243, 147] on div at bounding box center [381, 158] width 373 height 22
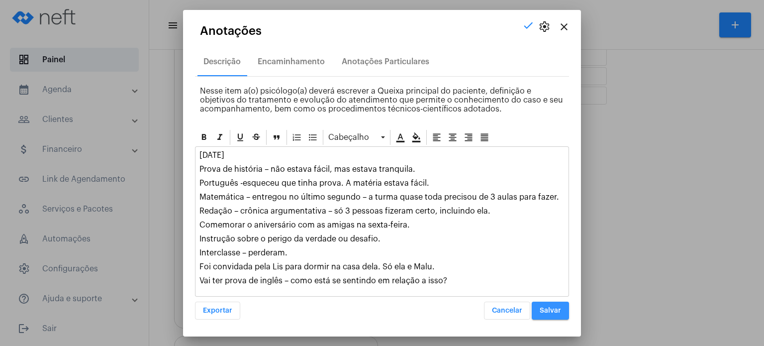
click at [557, 316] on button "Salvar" at bounding box center [550, 310] width 37 height 18
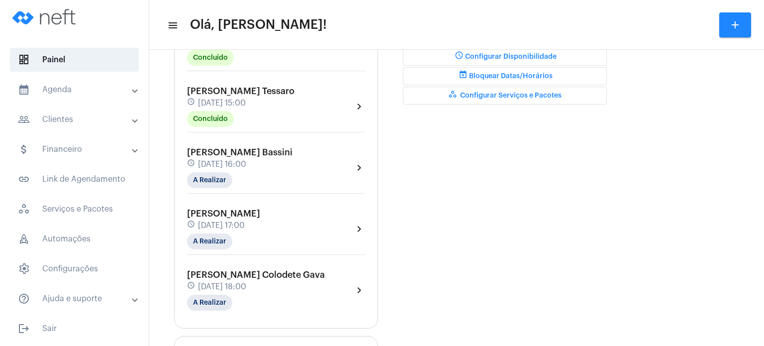
click at [200, 165] on div "schedule [DATE] 16:00" at bounding box center [239, 164] width 105 height 11
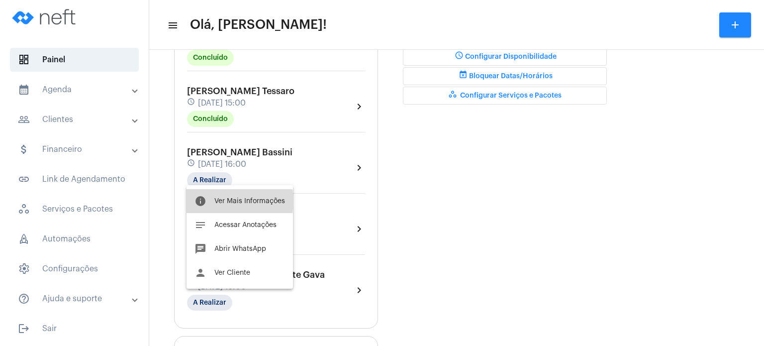
click at [226, 201] on span "Ver Mais Informações" at bounding box center [249, 200] width 71 height 7
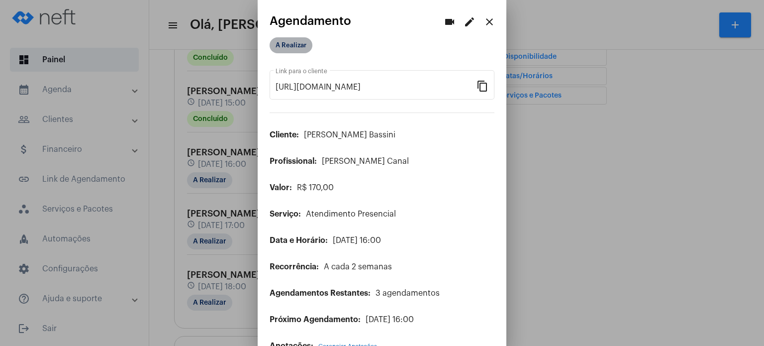
click at [299, 48] on mat-chip "A Realizar" at bounding box center [291, 45] width 43 height 16
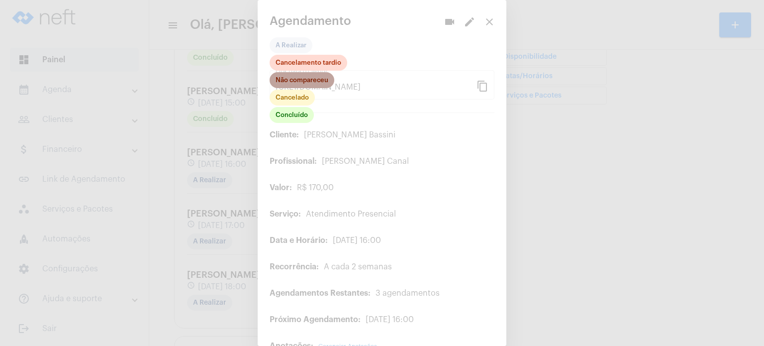
click at [292, 84] on mat-chip "Não compareceu" at bounding box center [302, 80] width 65 height 16
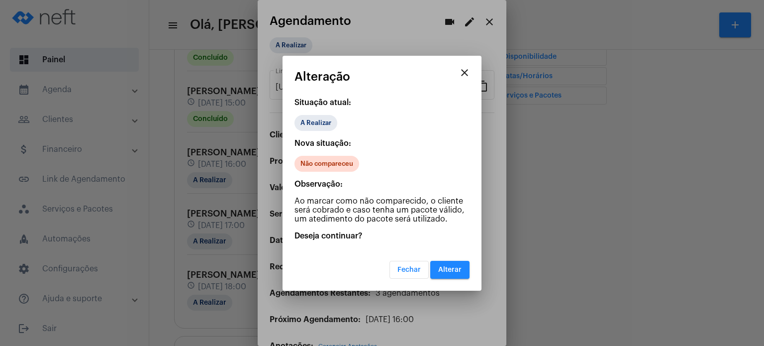
click at [444, 275] on button "Alterar" at bounding box center [449, 270] width 39 height 18
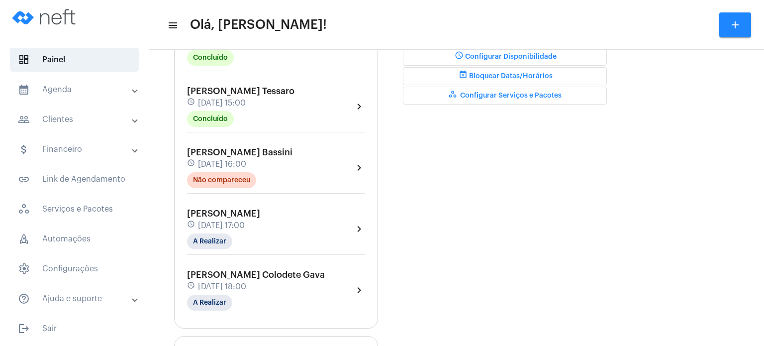
scroll to position [338, 0]
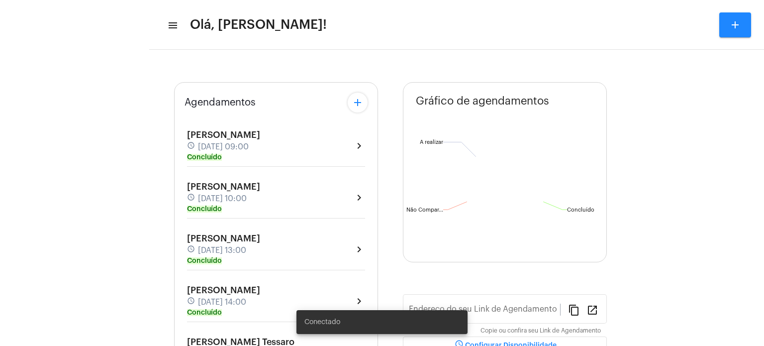
type input "[URL][DOMAIN_NAME]"
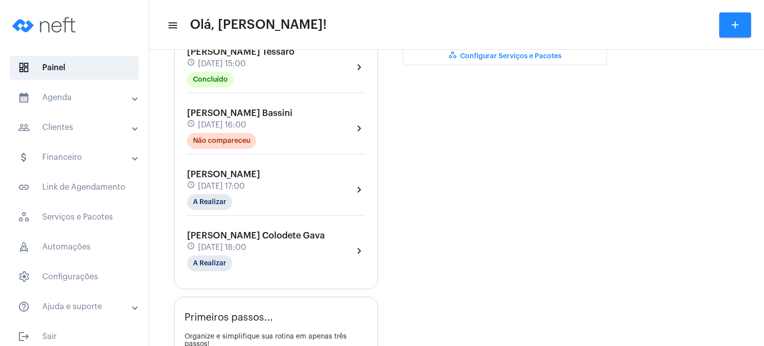
scroll to position [338, 0]
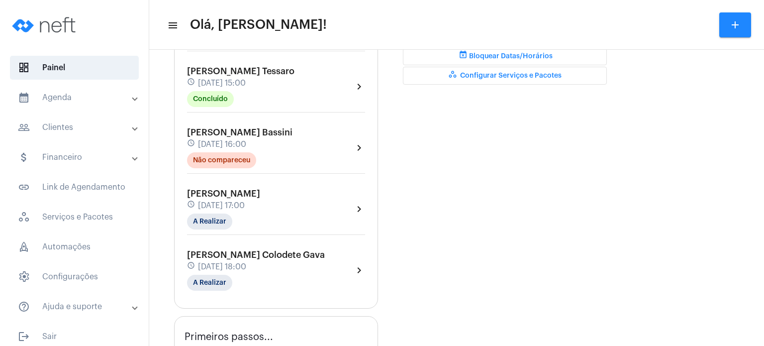
click at [215, 191] on span "[PERSON_NAME]" at bounding box center [223, 193] width 73 height 9
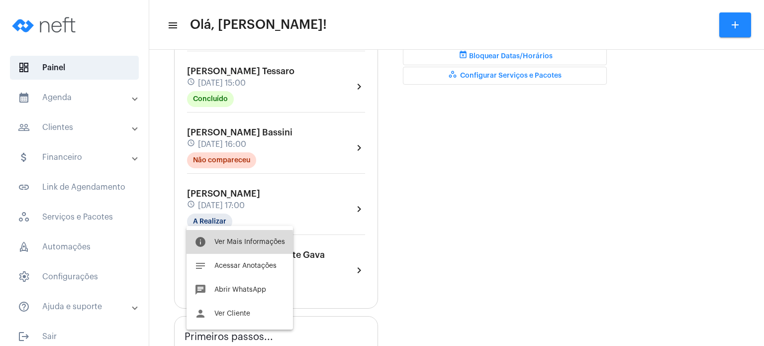
click at [217, 244] on span "Ver Mais Informações" at bounding box center [249, 241] width 71 height 7
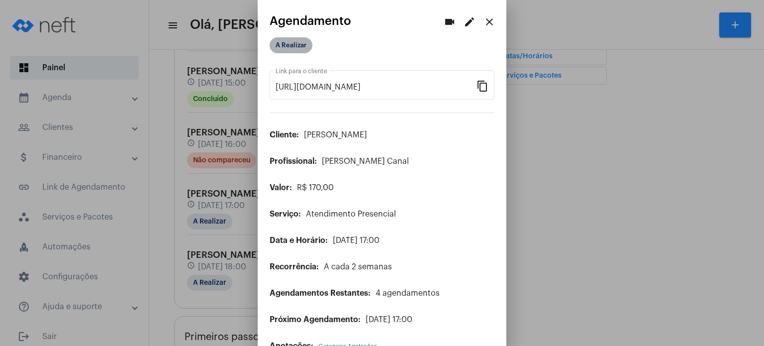
click at [297, 44] on mat-chip "A Realizar" at bounding box center [291, 45] width 43 height 16
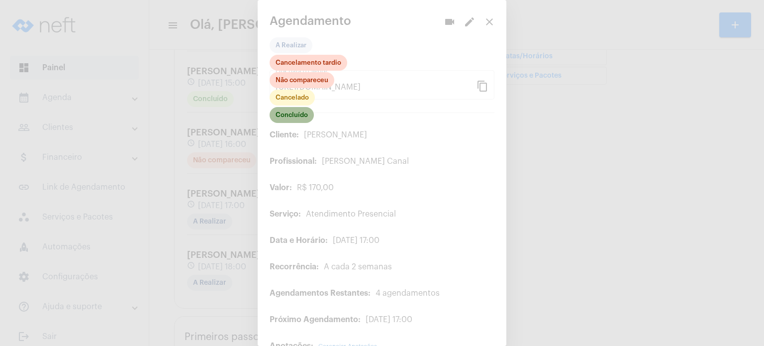
click at [284, 118] on mat-chip "Concluído" at bounding box center [292, 115] width 44 height 16
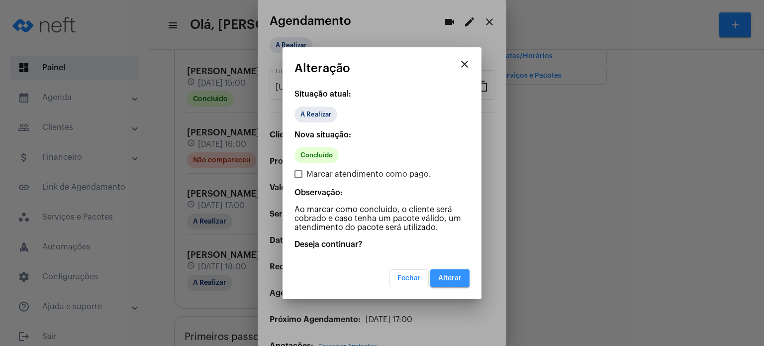
click at [447, 275] on span "Alterar" at bounding box center [449, 278] width 23 height 7
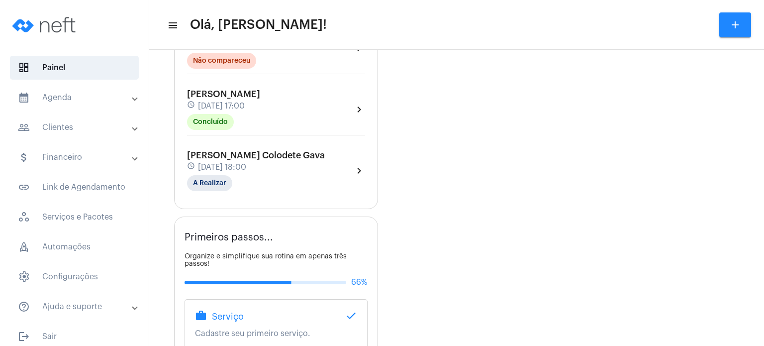
scroll to position [458, 0]
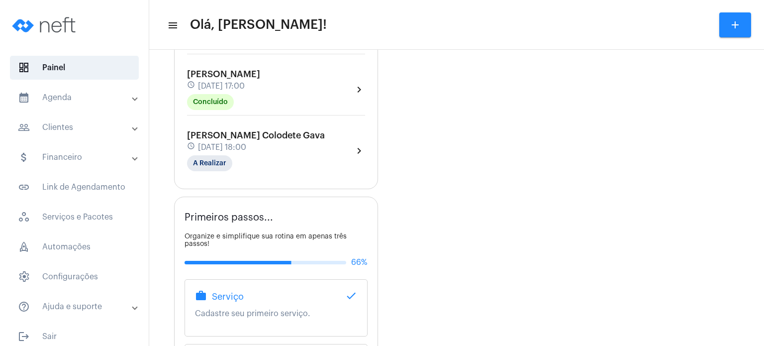
click at [211, 83] on span "[DATE] 17:00" at bounding box center [221, 86] width 47 height 9
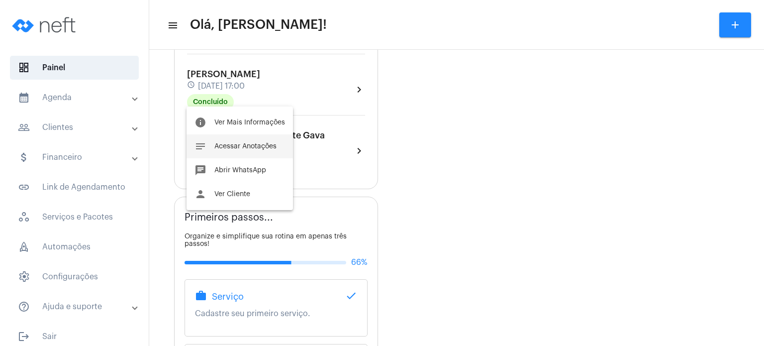
click at [225, 137] on button "notes Acessar Anotações" at bounding box center [240, 146] width 106 height 24
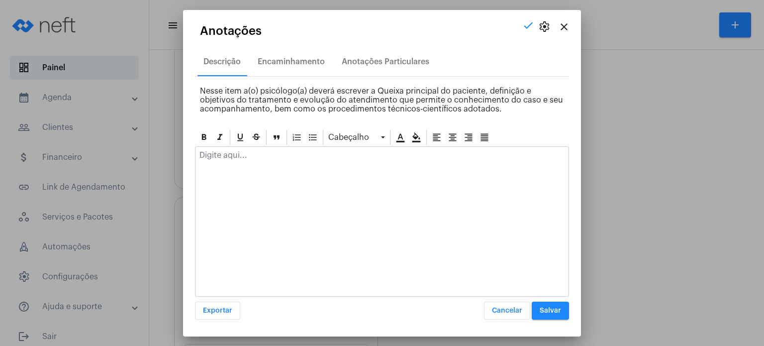
click at [221, 158] on p at bounding box center [381, 155] width 365 height 9
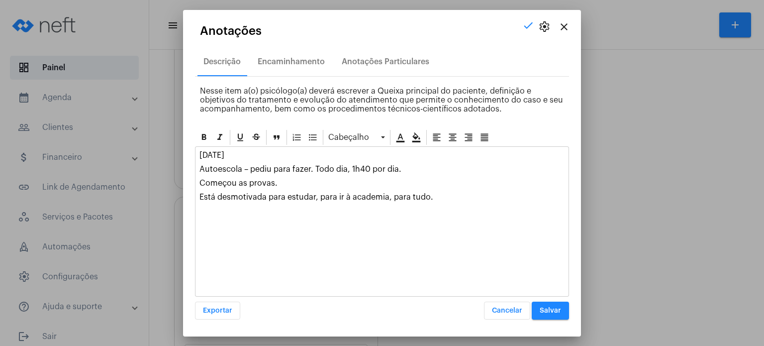
click at [549, 308] on span "Salvar" at bounding box center [550, 310] width 21 height 7
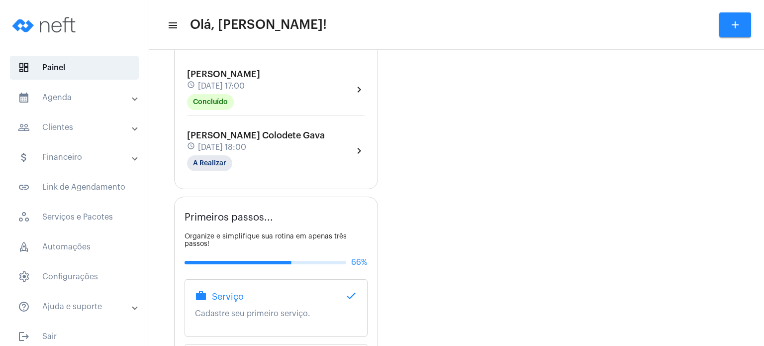
click at [500, 301] on div "Gráfico de agendamentos Não há agendamentos Concluído Concluído Não Compareceu …" at bounding box center [505, 76] width 204 height 844
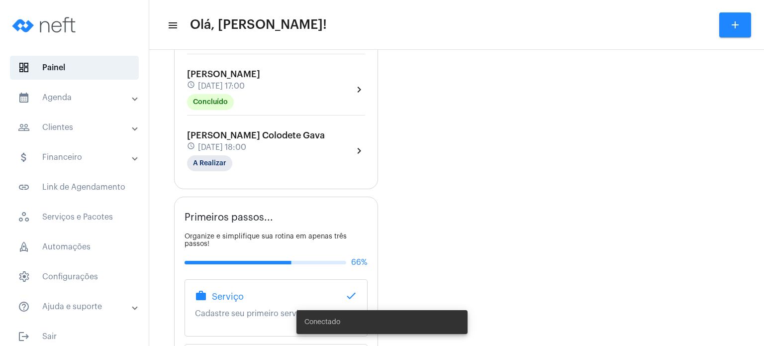
click at [224, 144] on span "[DATE] 18:00" at bounding box center [222, 147] width 48 height 9
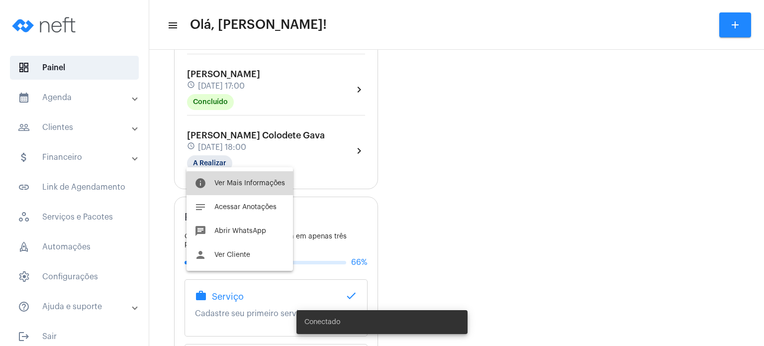
click at [243, 184] on span "Ver Mais Informações" at bounding box center [249, 183] width 71 height 7
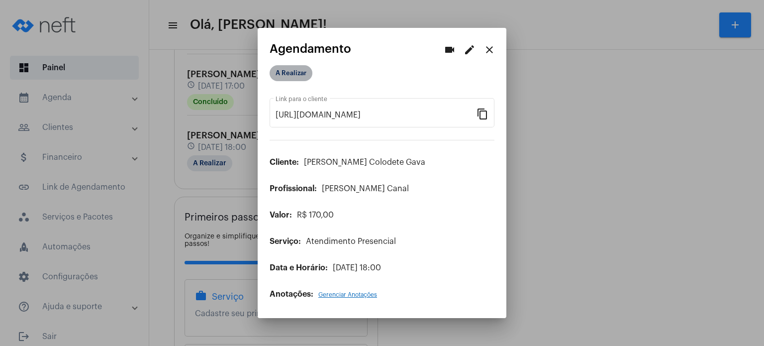
click at [294, 73] on mat-chip "A Realizar" at bounding box center [291, 73] width 43 height 16
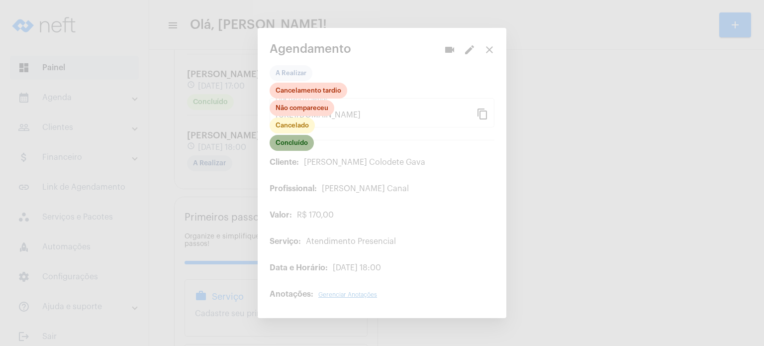
click at [294, 148] on mat-chip "Concluído" at bounding box center [292, 143] width 44 height 16
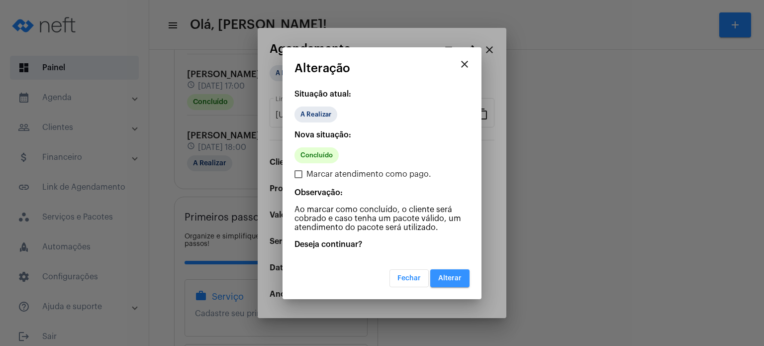
click at [446, 279] on span "Alterar" at bounding box center [449, 278] width 23 height 7
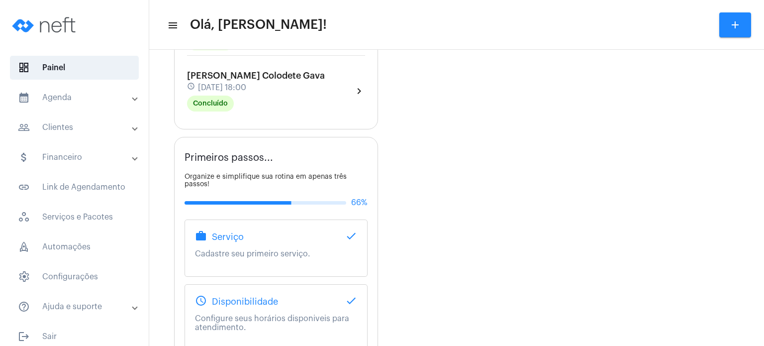
scroll to position [497, 0]
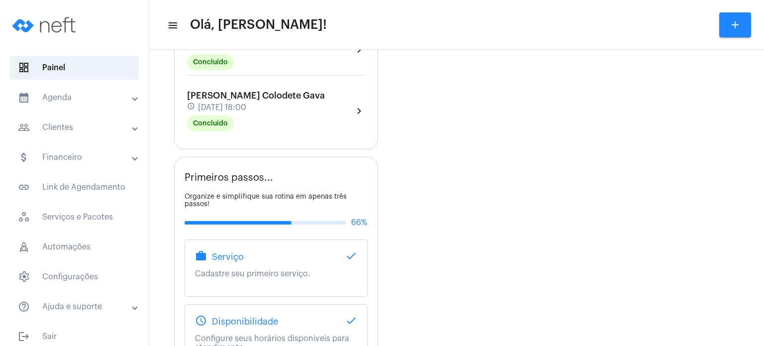
click at [60, 93] on mat-panel-title "calendar_month_outlined Agenda" at bounding box center [75, 98] width 115 height 12
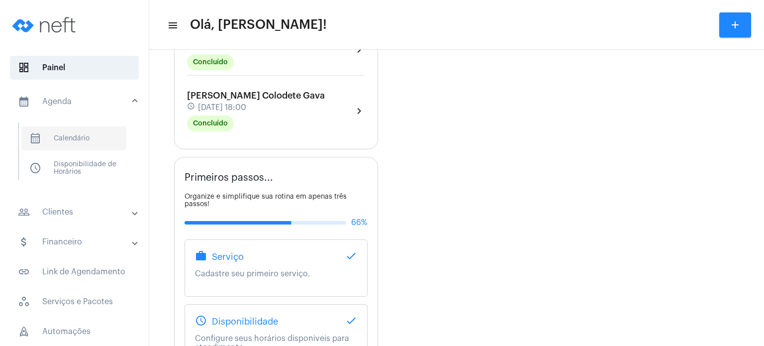
click at [58, 135] on span "calendar_month_outlined Calendário" at bounding box center [73, 138] width 105 height 24
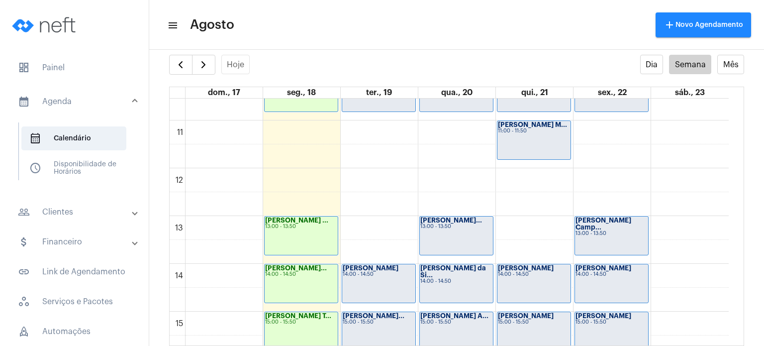
scroll to position [720, 0]
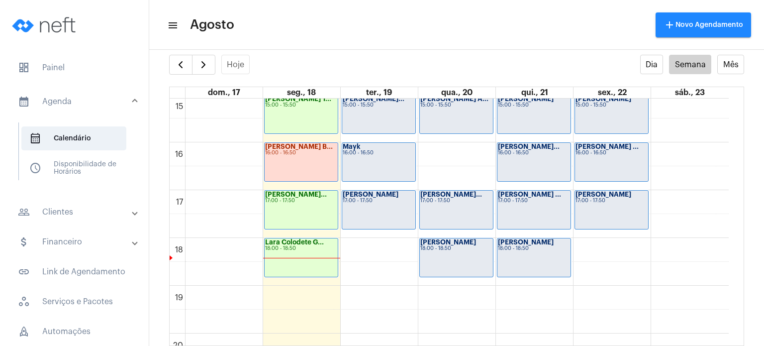
click at [631, 161] on div "Maria Fernanda ... 16:00 - 16:50" at bounding box center [611, 162] width 73 height 38
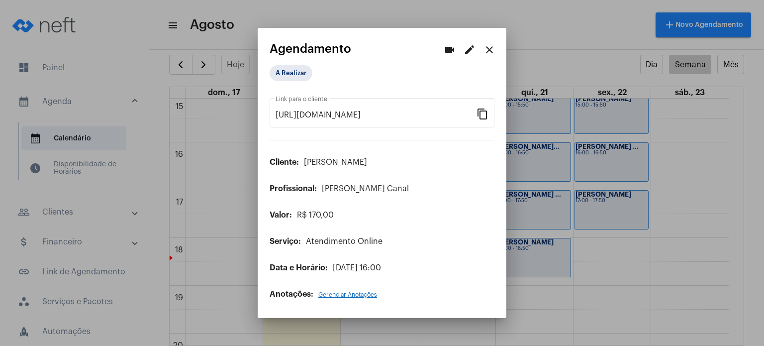
click at [467, 52] on mat-icon "edit" at bounding box center [470, 50] width 12 height 12
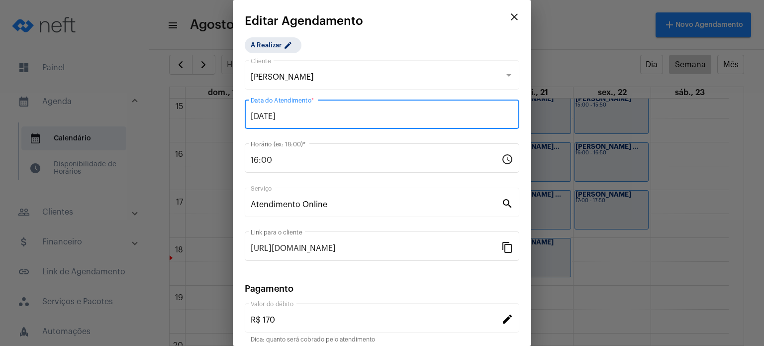
click at [386, 117] on input "22/08/2025" at bounding box center [382, 116] width 263 height 9
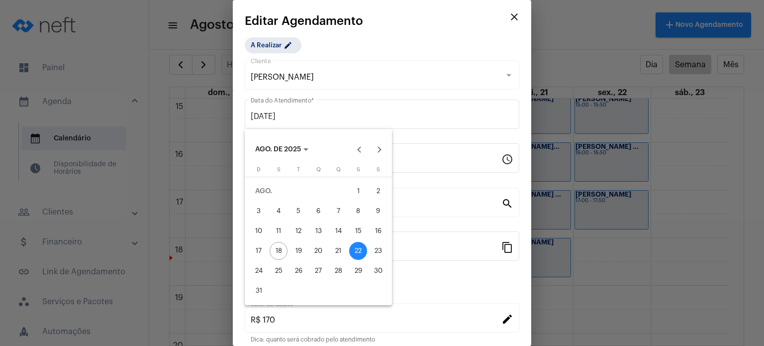
click at [295, 273] on div "26" at bounding box center [298, 271] width 18 height 18
type input "26/08/2025"
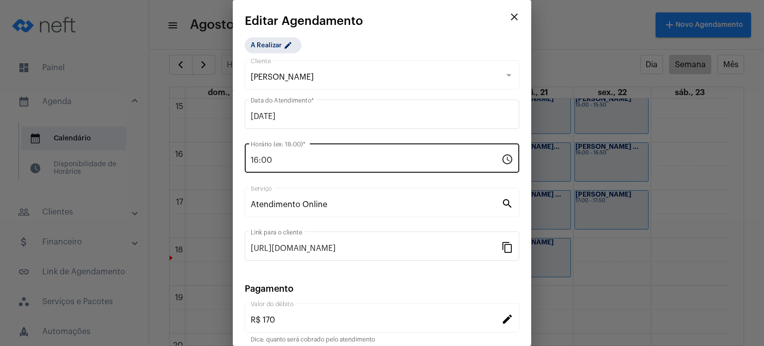
click at [304, 165] on div "16:00 Horário (ex: 18:00) *" at bounding box center [376, 156] width 251 height 31
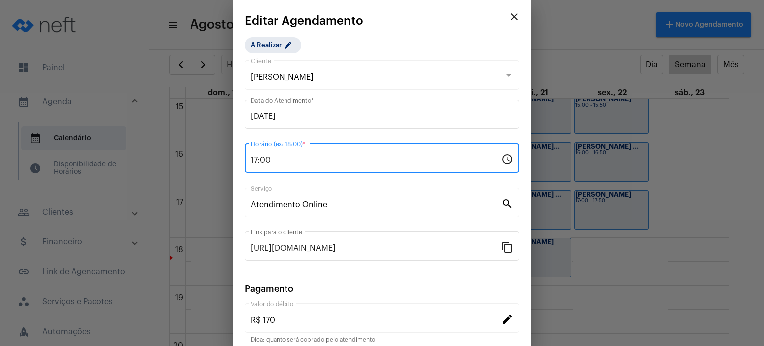
type input "17:00"
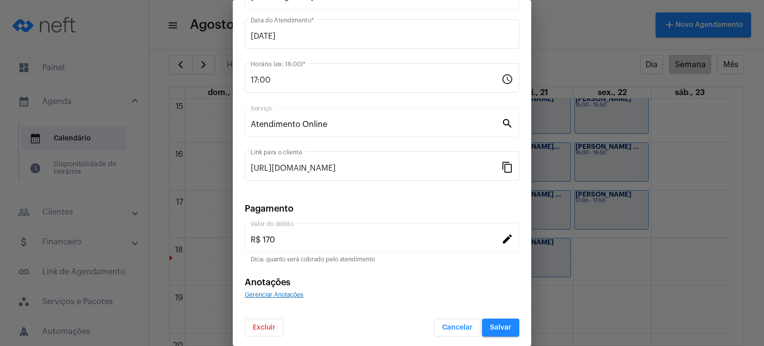
scroll to position [81, 0]
click at [505, 324] on button "Salvar" at bounding box center [500, 326] width 37 height 18
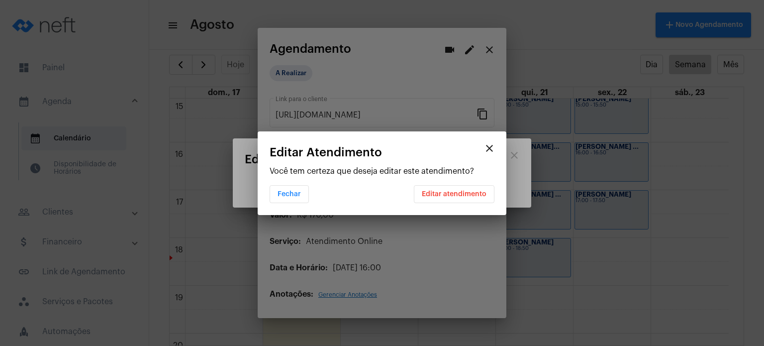
scroll to position [0, 0]
click at [464, 187] on button "Editar atendimento" at bounding box center [454, 194] width 81 height 18
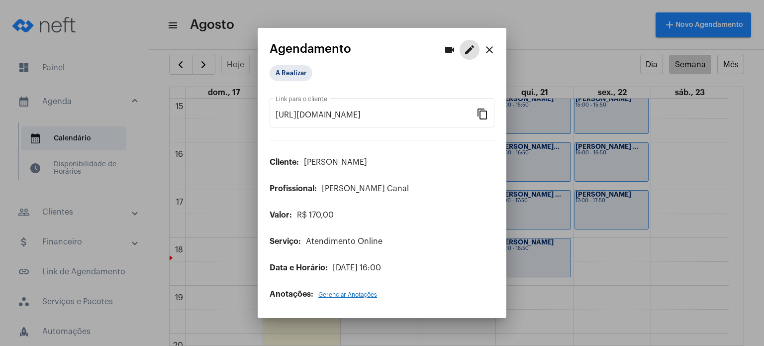
click at [485, 51] on mat-icon "close" at bounding box center [489, 50] width 12 height 12
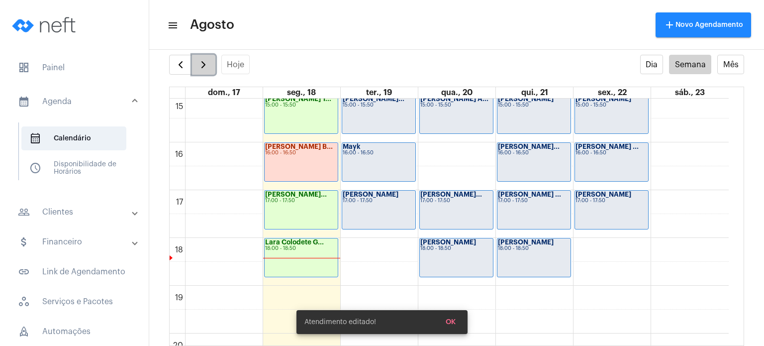
click at [199, 65] on span "button" at bounding box center [203, 65] width 12 height 12
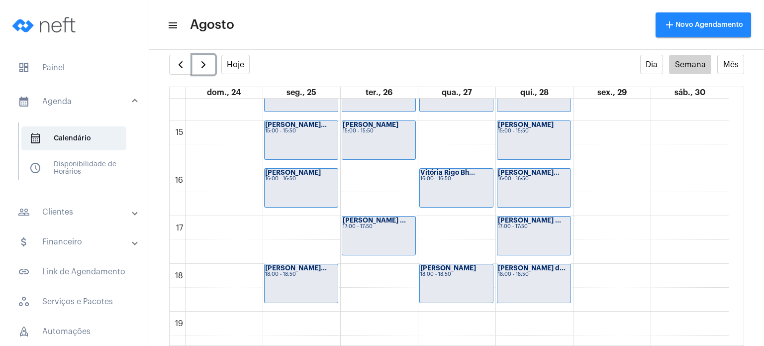
scroll to position [682, 0]
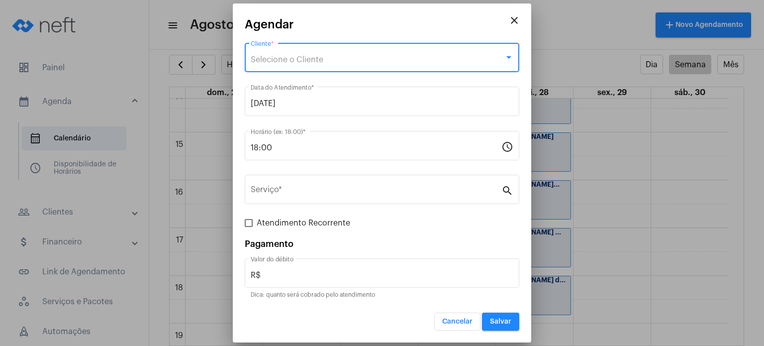
click at [318, 57] on span "Selecione o Cliente" at bounding box center [287, 60] width 73 height 8
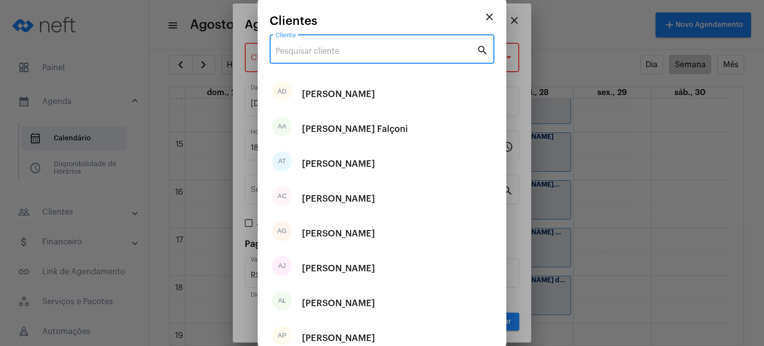
click at [318, 51] on input "Cliente" at bounding box center [376, 51] width 201 height 9
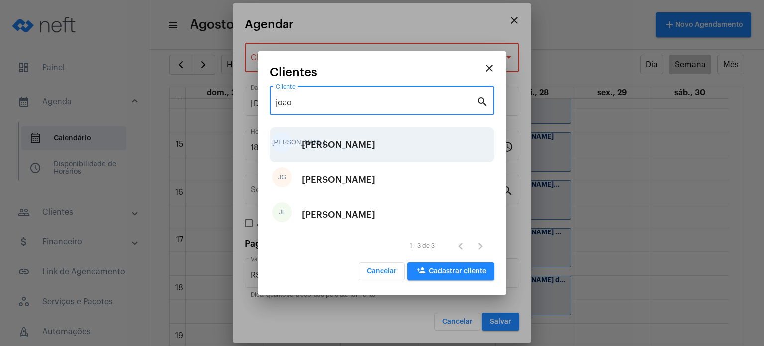
type input "joao"
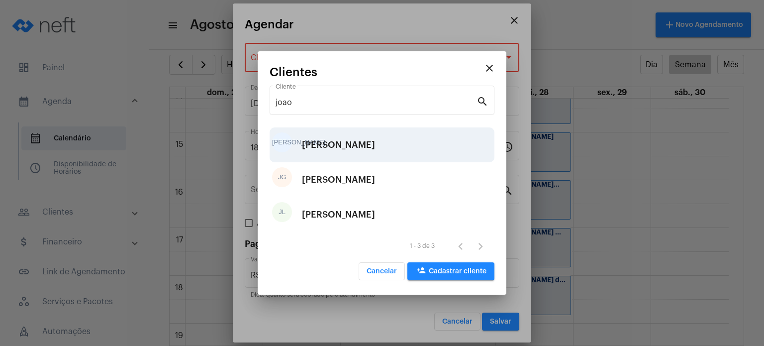
click at [331, 145] on div "João Augusto Mareto Neto" at bounding box center [338, 145] width 73 height 30
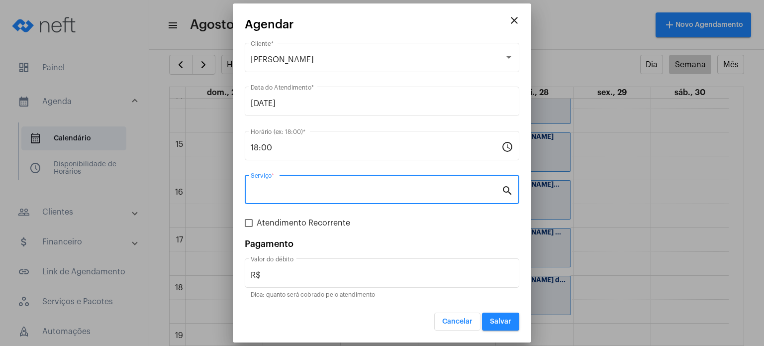
click at [296, 196] on input "Serviço *" at bounding box center [376, 191] width 251 height 9
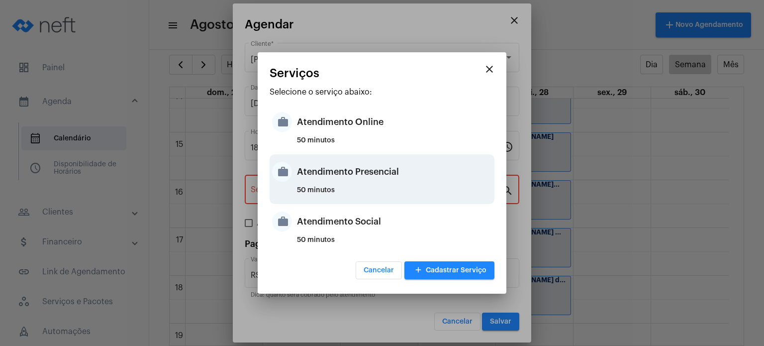
click at [303, 162] on div "Atendimento Presencial" at bounding box center [394, 172] width 195 height 30
type input "Atendimento Presencial"
type input "R$ 170"
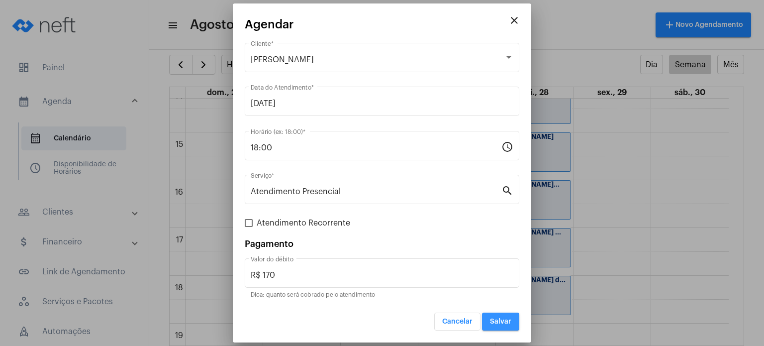
click at [505, 318] on span "Salvar" at bounding box center [500, 321] width 21 height 7
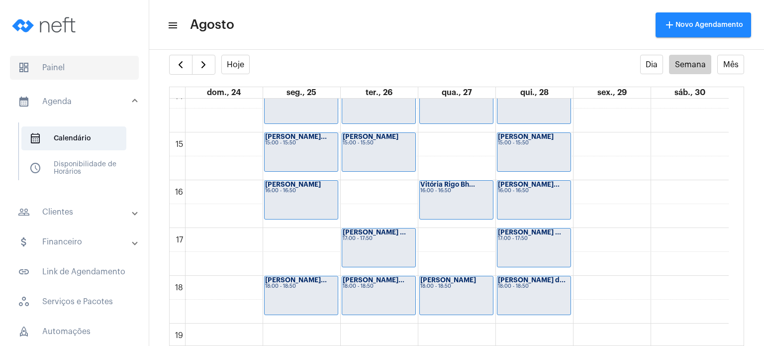
click at [72, 67] on span "dashboard Painel" at bounding box center [74, 68] width 129 height 24
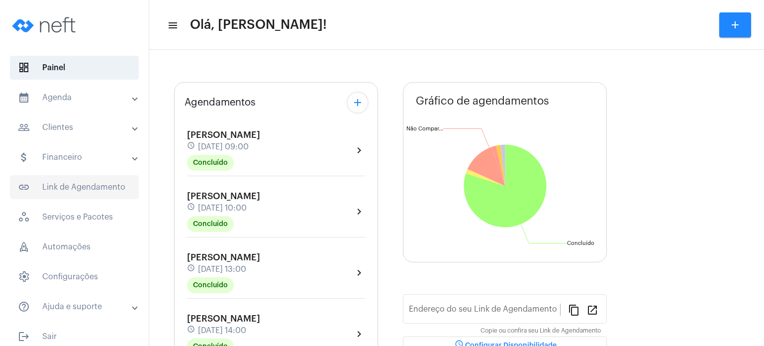
type input "[URL][DOMAIN_NAME]"
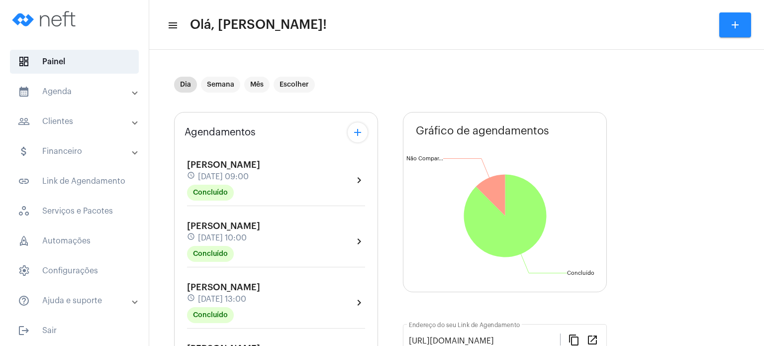
scroll to position [8, 0]
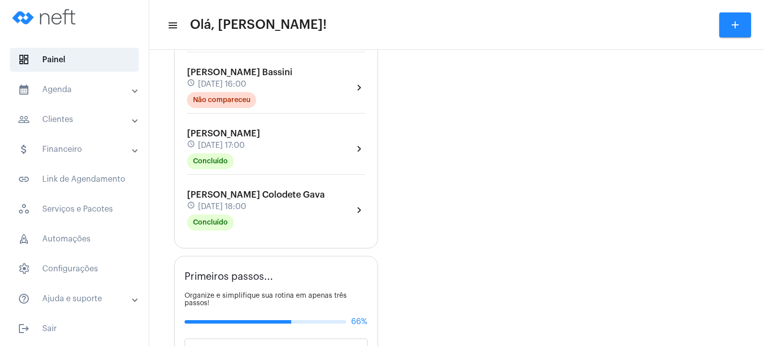
scroll to position [418, 0]
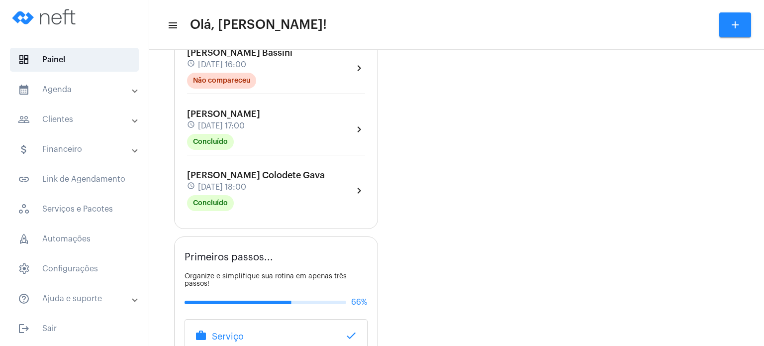
click at [249, 191] on div "Lara Colodete Gava schedule 18 de agosto às 18:00 Concluído" at bounding box center [256, 190] width 138 height 41
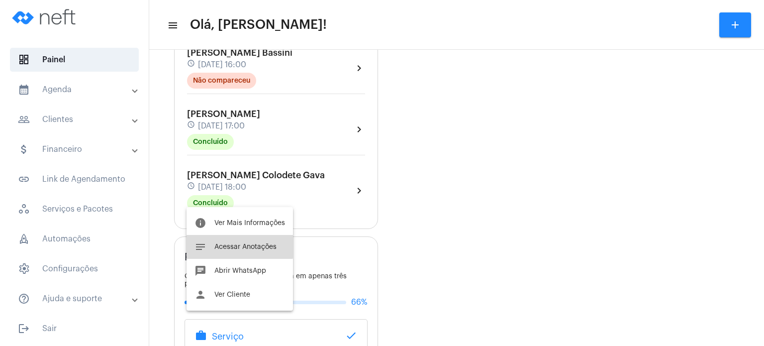
click at [235, 240] on button "notes Acessar Anotações" at bounding box center [240, 247] width 106 height 24
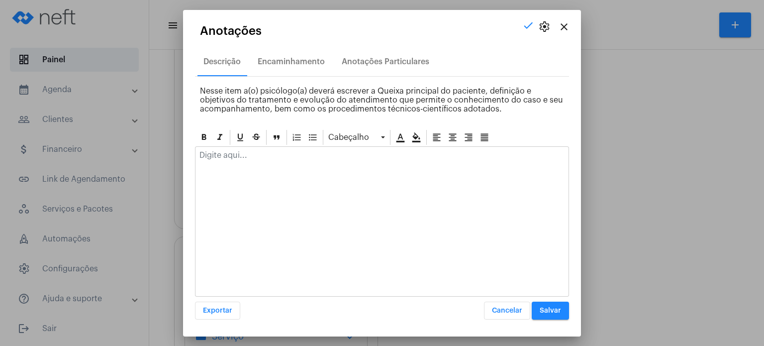
click at [300, 151] on p at bounding box center [381, 155] width 365 height 9
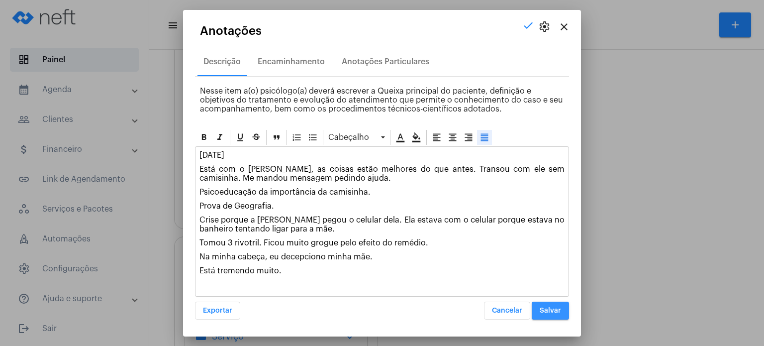
click at [556, 311] on span "Salvar" at bounding box center [550, 310] width 21 height 7
